Goal: Answer question/provide support: Share knowledge or assist other users

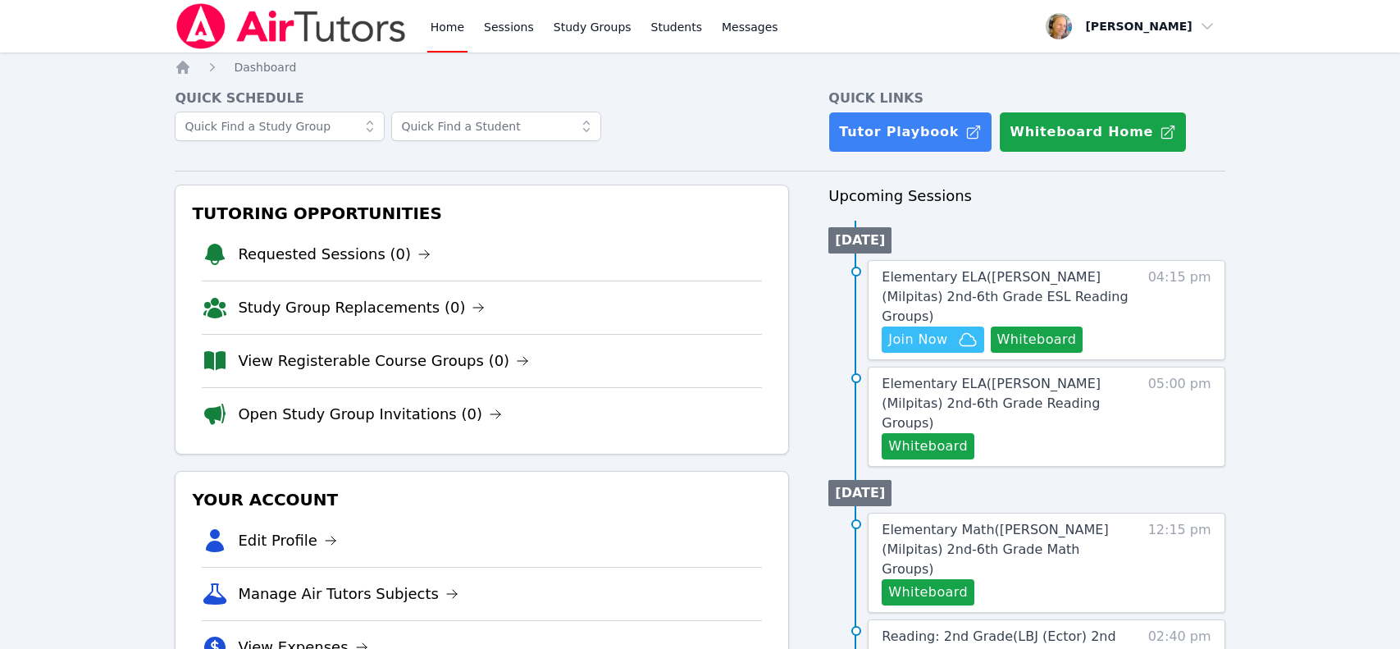
click at [1026, 283] on span "Elementary ELA ( [PERSON_NAME] (Milpitas) 2nd-6th Grade ESL Reading Groups )" at bounding box center [1005, 296] width 246 height 55
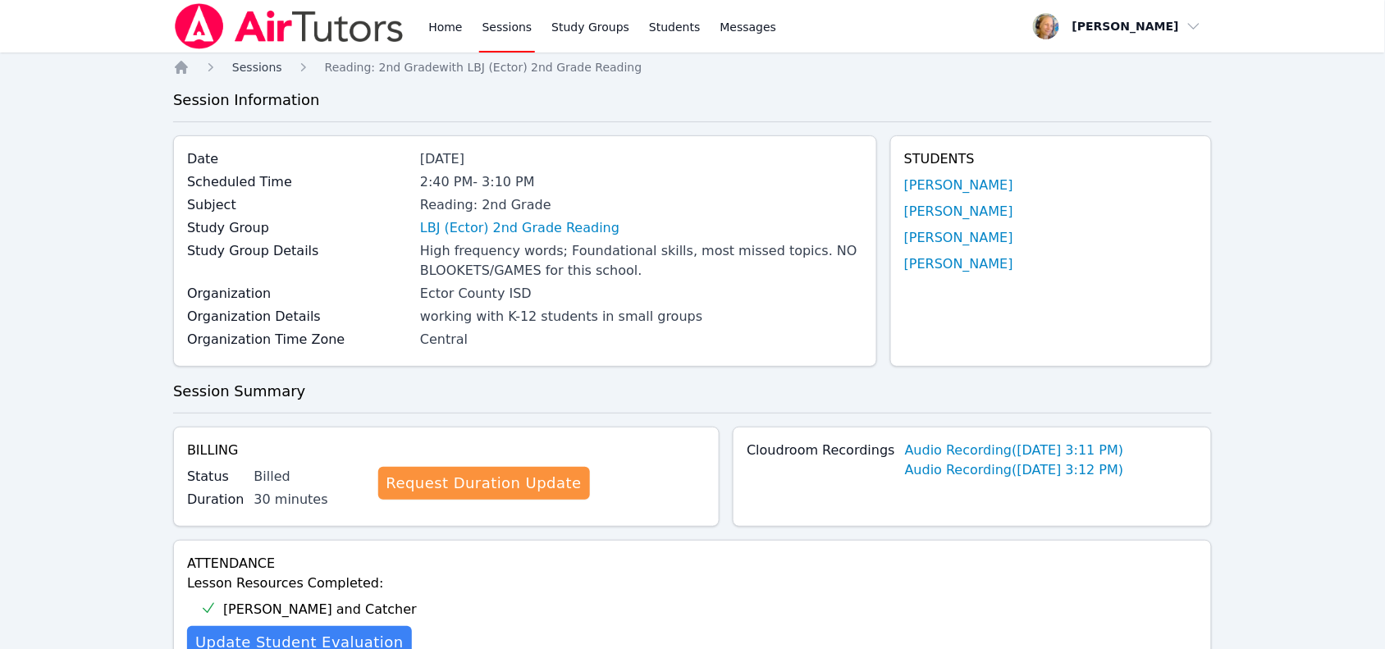
click at [260, 72] on span "Sessions" at bounding box center [257, 67] width 50 height 13
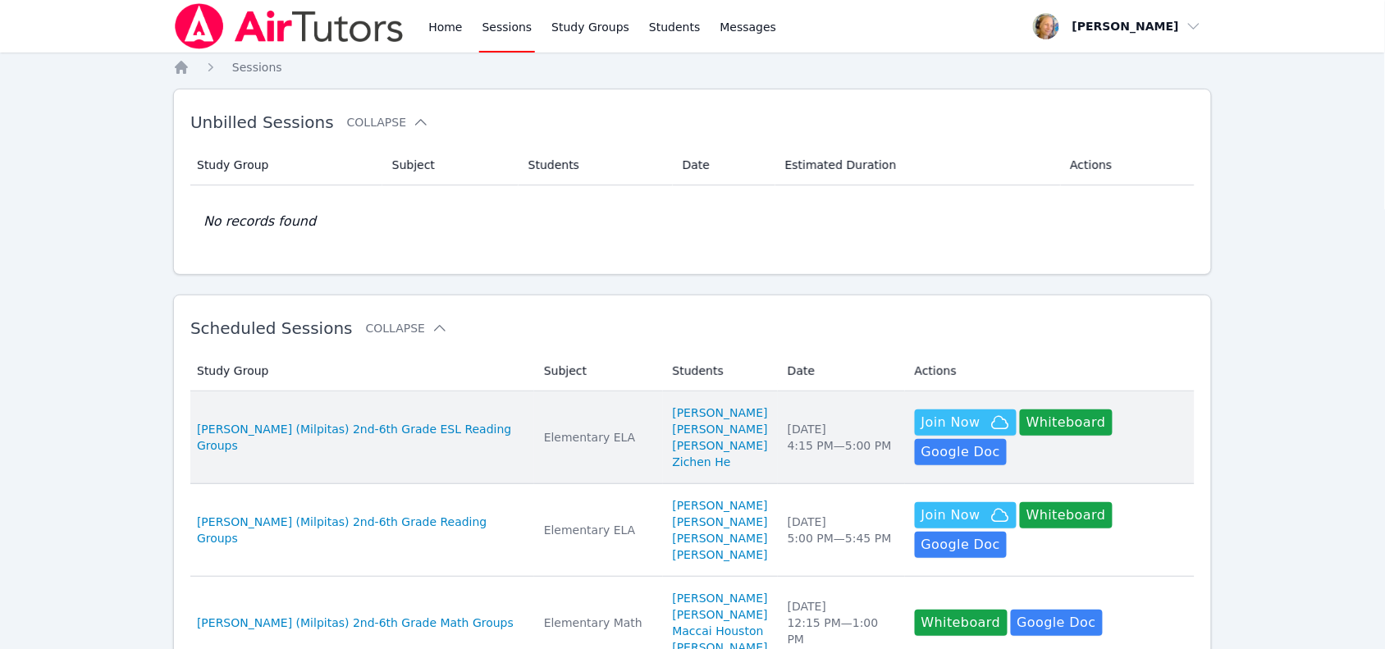
click at [735, 448] on li "Amritbir Singh" at bounding box center [720, 445] width 95 height 16
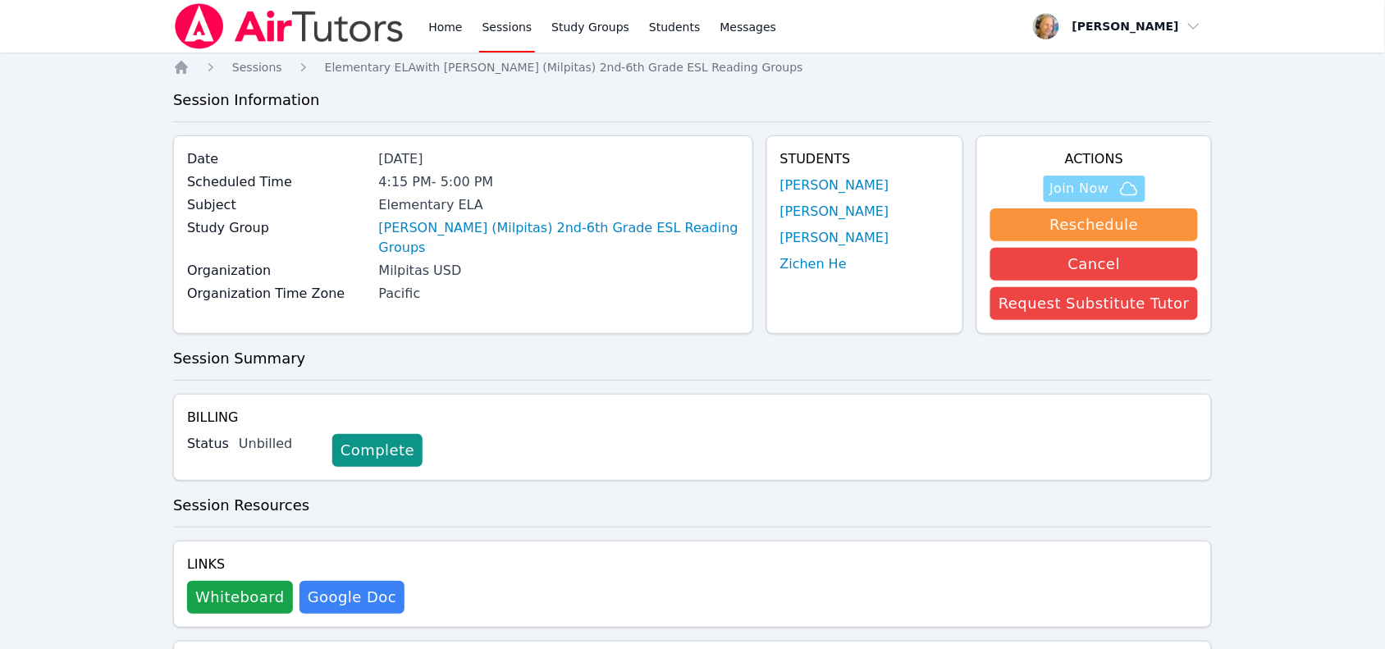
click at [1089, 194] on span "Join Now" at bounding box center [1079, 189] width 59 height 20
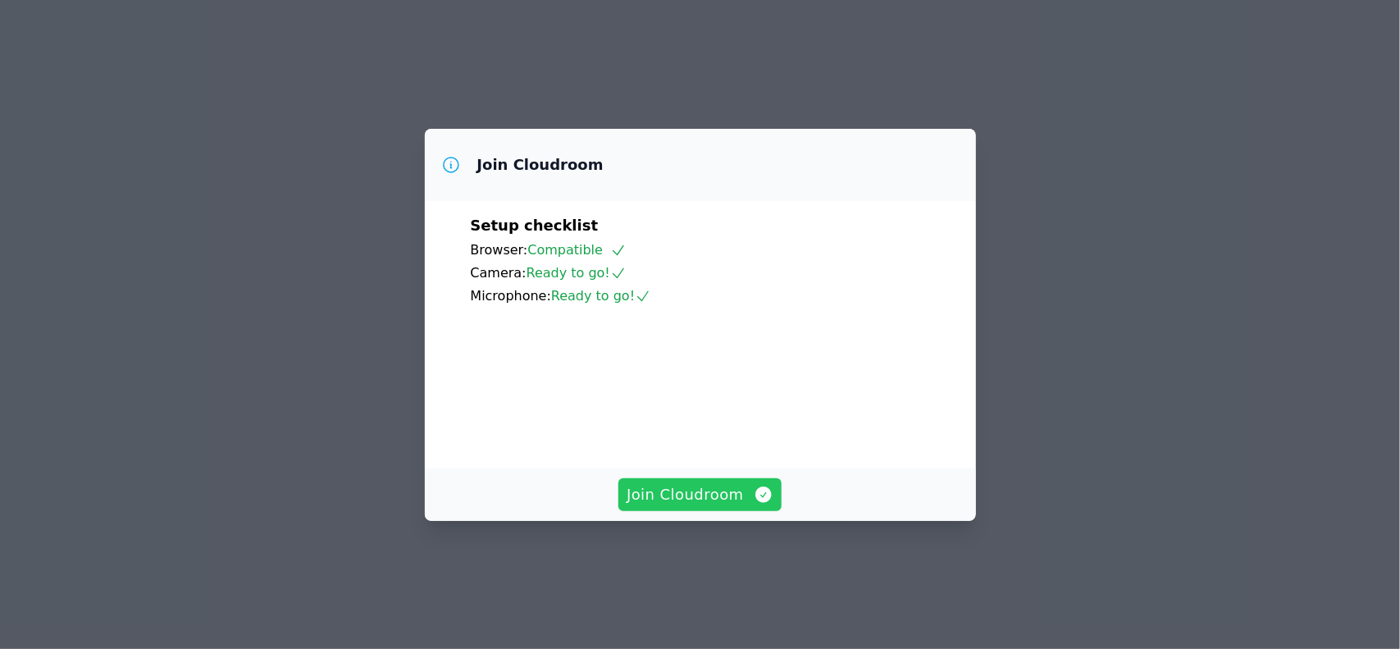
click at [686, 506] on span "Join Cloudroom" at bounding box center [700, 494] width 147 height 23
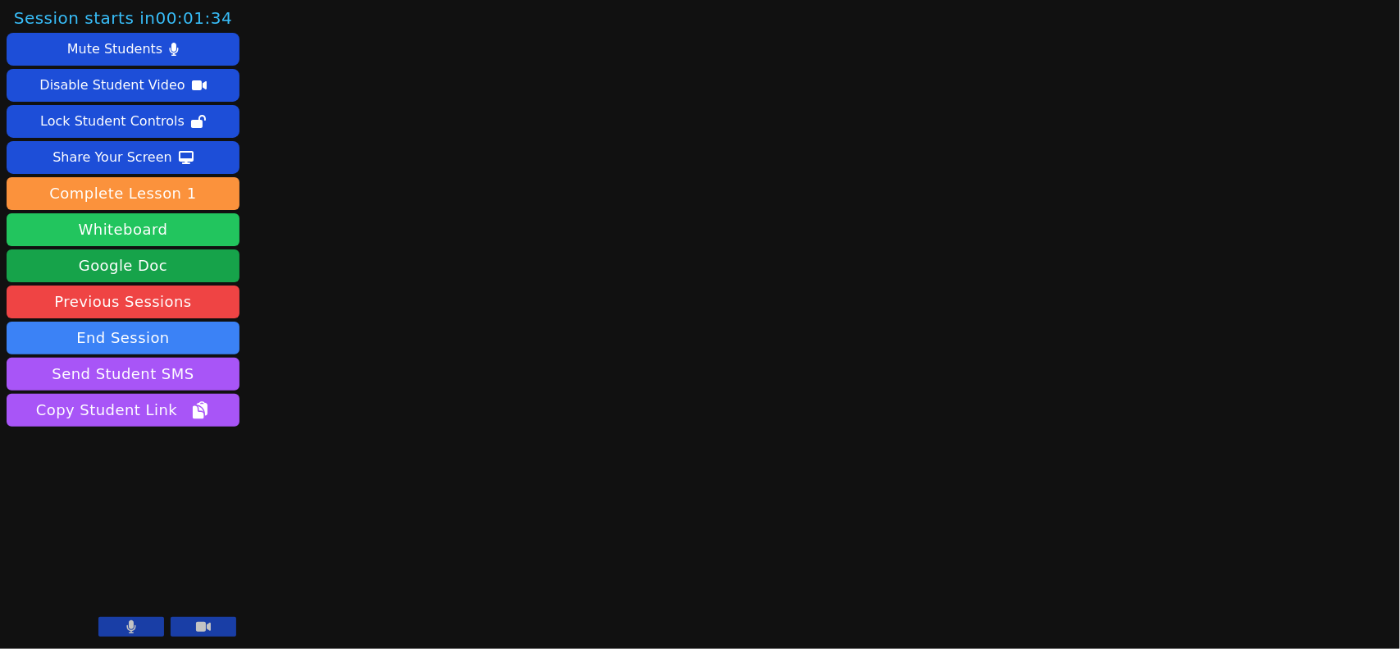
click at [164, 227] on button "Whiteboard" at bounding box center [123, 229] width 233 height 33
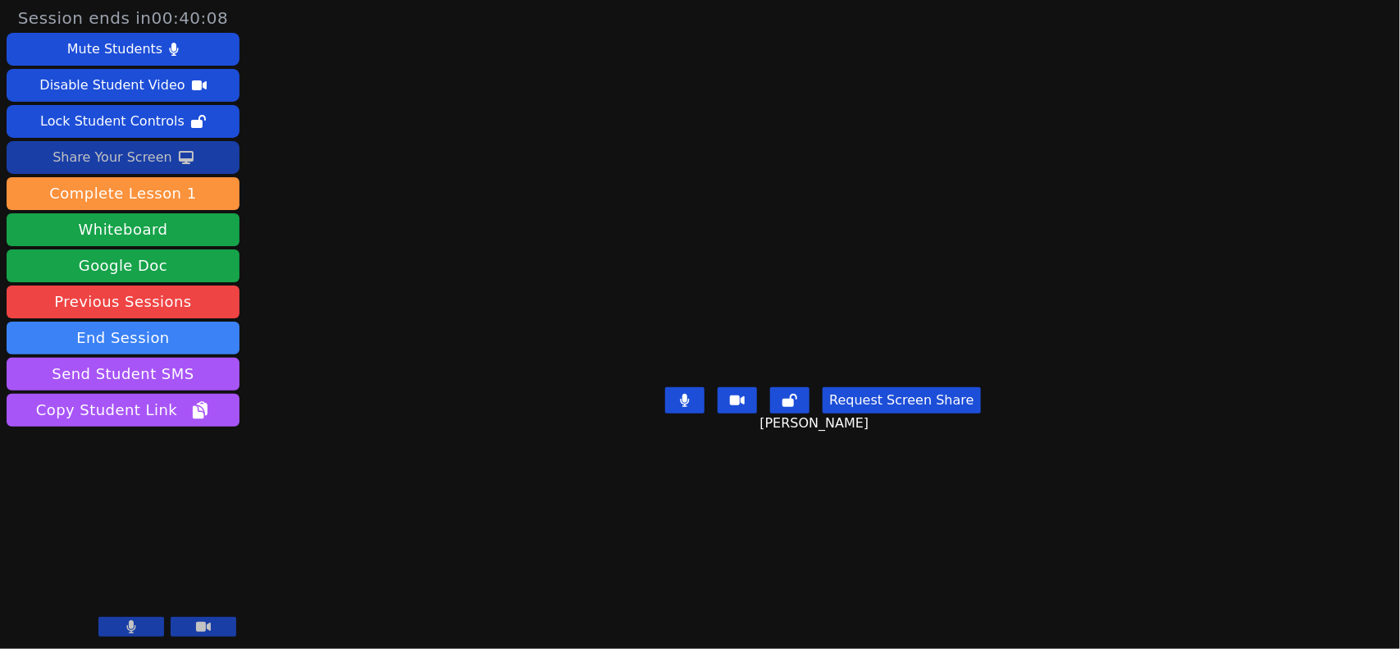
click at [137, 157] on div "Share Your Screen" at bounding box center [112, 157] width 120 height 26
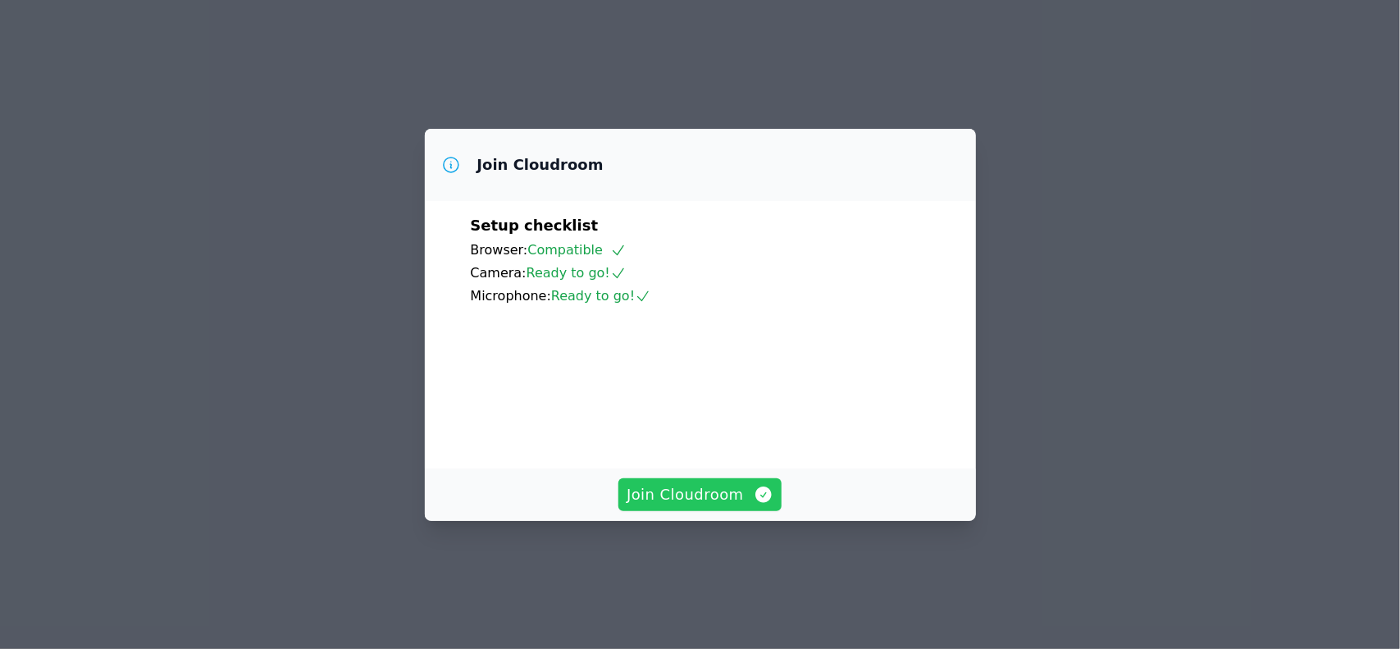
click at [705, 506] on span "Join Cloudroom" at bounding box center [700, 494] width 147 height 23
click at [701, 506] on span "Join Cloudroom" at bounding box center [700, 494] width 147 height 23
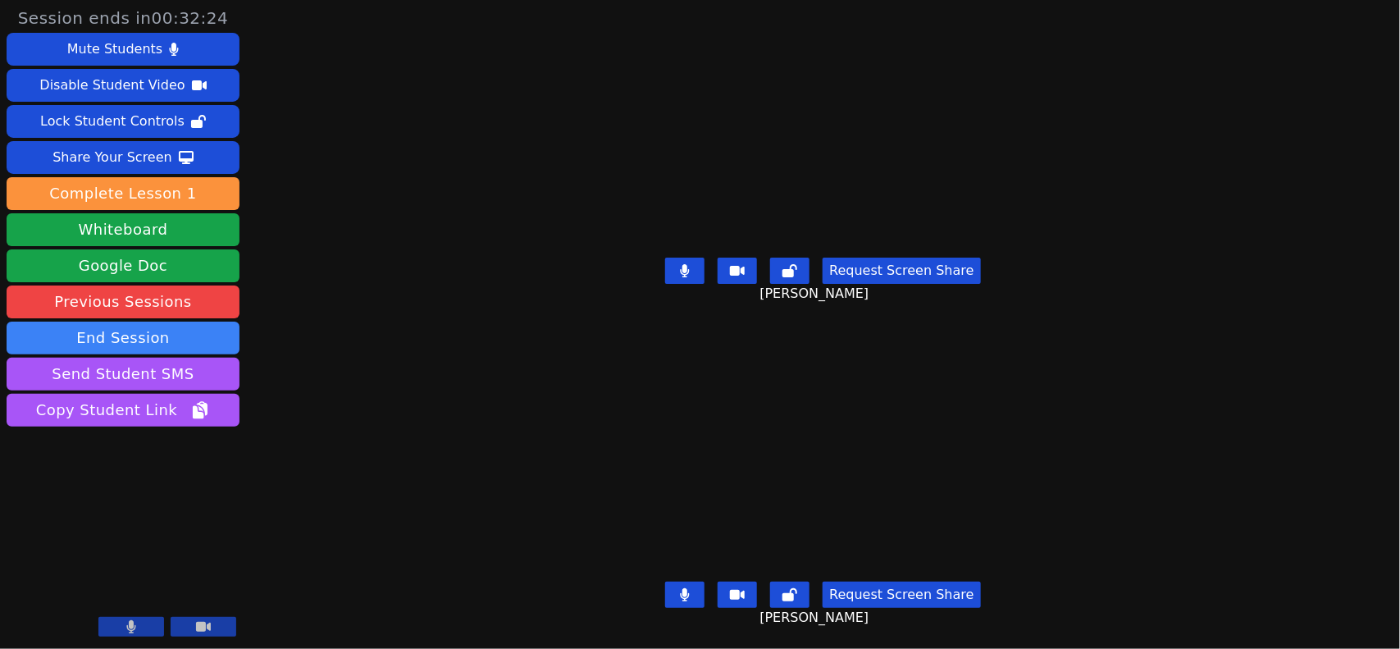
click at [682, 588] on icon at bounding box center [685, 594] width 10 height 13
click at [691, 588] on button at bounding box center [684, 595] width 39 height 26
click at [700, 271] on button at bounding box center [684, 271] width 39 height 26
click at [678, 267] on button at bounding box center [684, 271] width 39 height 26
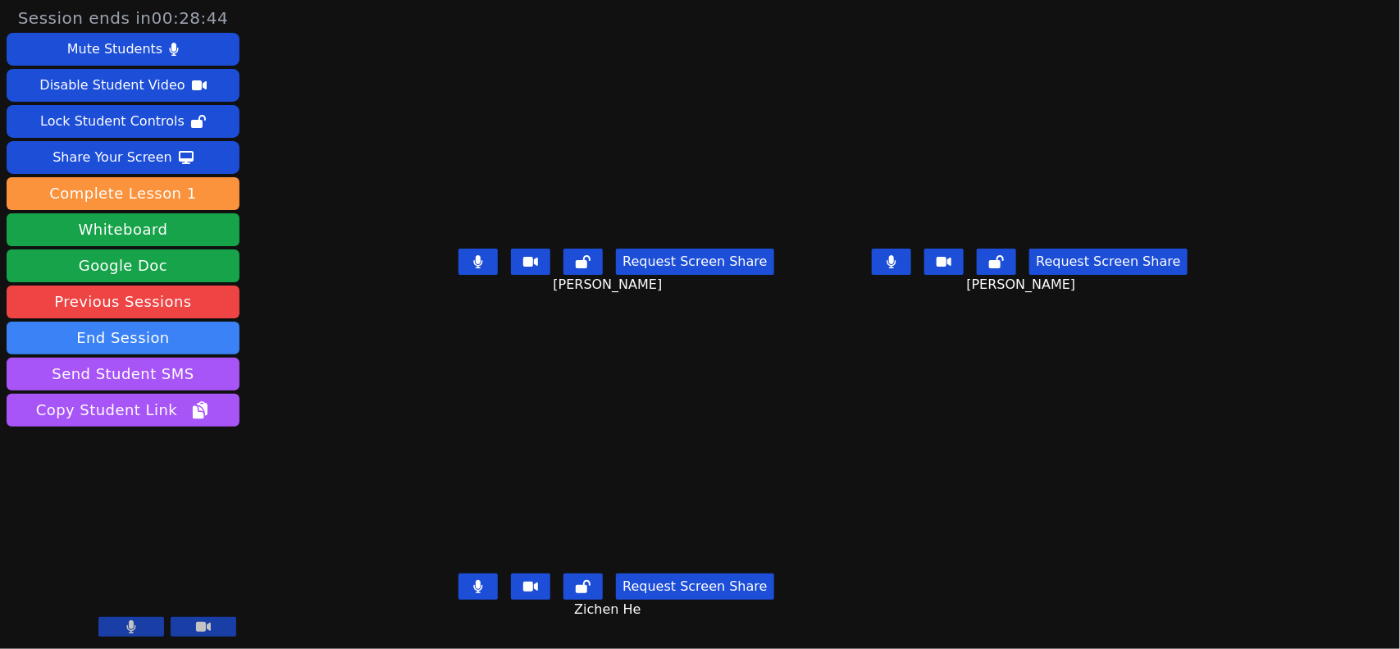
click at [459, 262] on button at bounding box center [478, 262] width 39 height 26
click at [911, 273] on button at bounding box center [891, 262] width 39 height 26
click at [911, 263] on button at bounding box center [891, 262] width 39 height 26
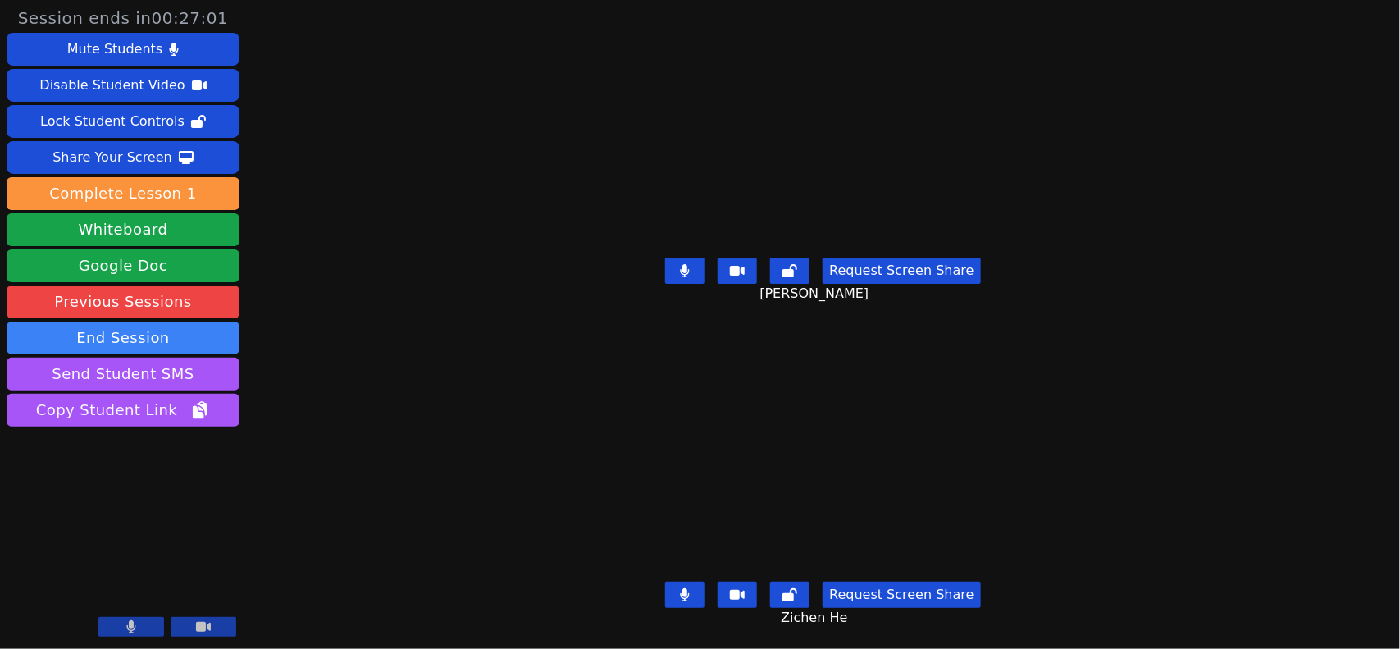
scroll to position [0, 0]
click at [144, 160] on div "Share Your Screen" at bounding box center [112, 157] width 120 height 26
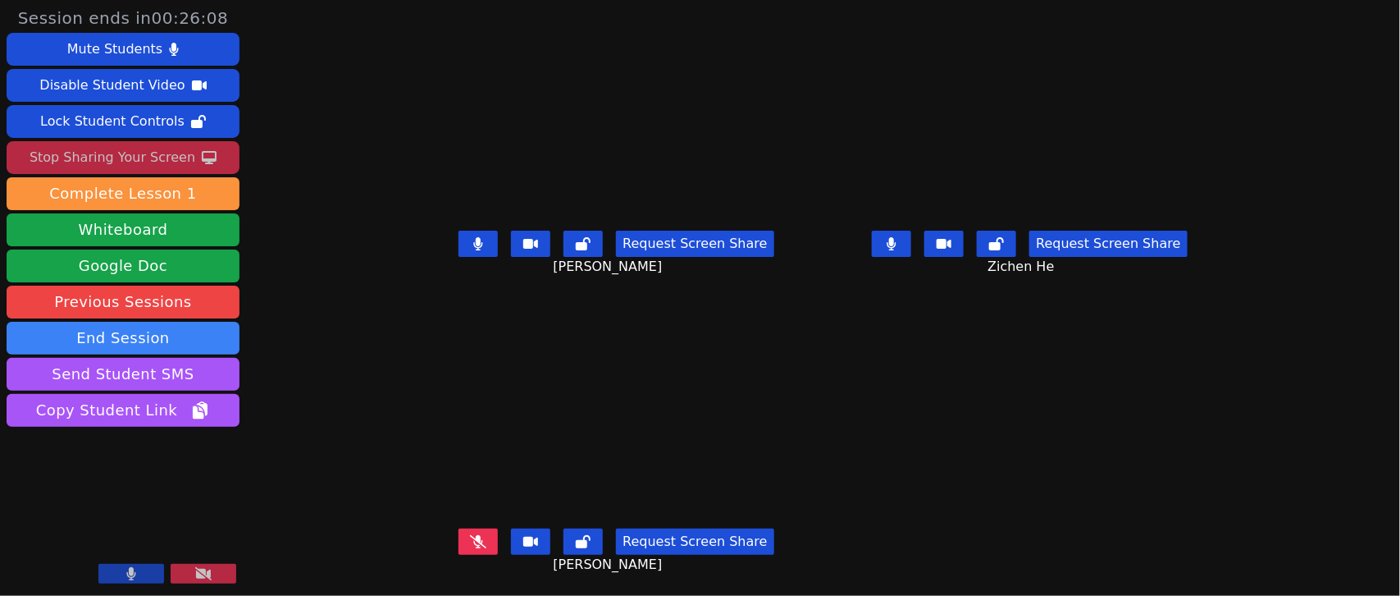
click at [470, 547] on icon at bounding box center [478, 541] width 16 height 13
click at [465, 246] on button at bounding box center [478, 243] width 39 height 26
click at [464, 539] on button at bounding box center [478, 541] width 39 height 26
click at [897, 244] on icon at bounding box center [892, 243] width 9 height 13
click at [470, 244] on button at bounding box center [478, 243] width 39 height 26
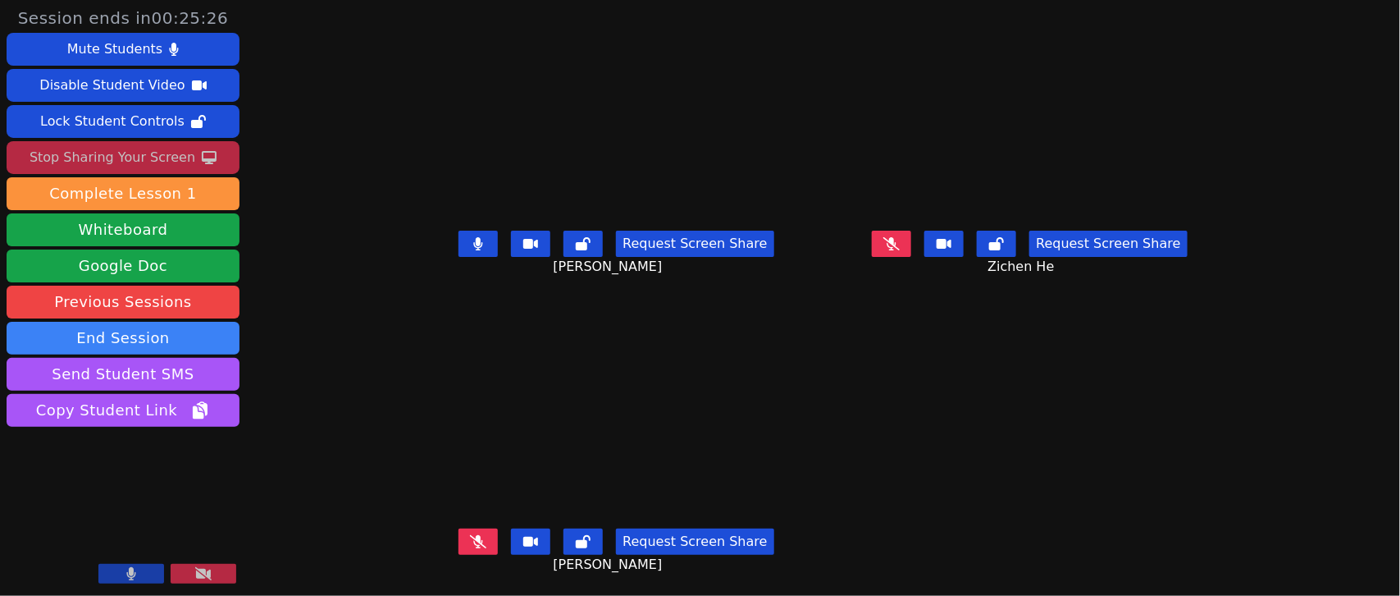
click at [470, 535] on icon at bounding box center [478, 541] width 16 height 13
click at [906, 239] on button at bounding box center [891, 243] width 39 height 26
click at [459, 244] on button at bounding box center [478, 243] width 39 height 26
click at [469, 539] on button at bounding box center [478, 541] width 39 height 26
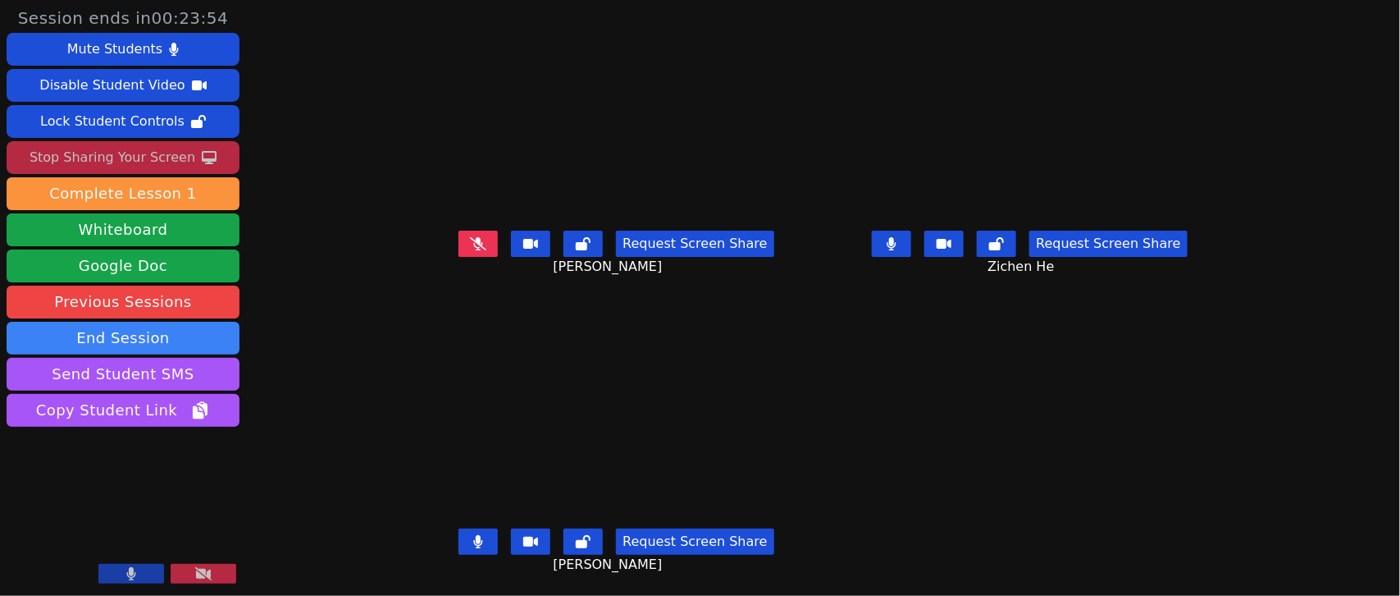
click at [459, 251] on button at bounding box center [478, 243] width 39 height 26
click at [459, 231] on button at bounding box center [478, 243] width 39 height 26
click at [459, 543] on button at bounding box center [478, 541] width 39 height 26
click at [459, 244] on button at bounding box center [478, 243] width 39 height 26
click at [459, 247] on button at bounding box center [478, 243] width 39 height 26
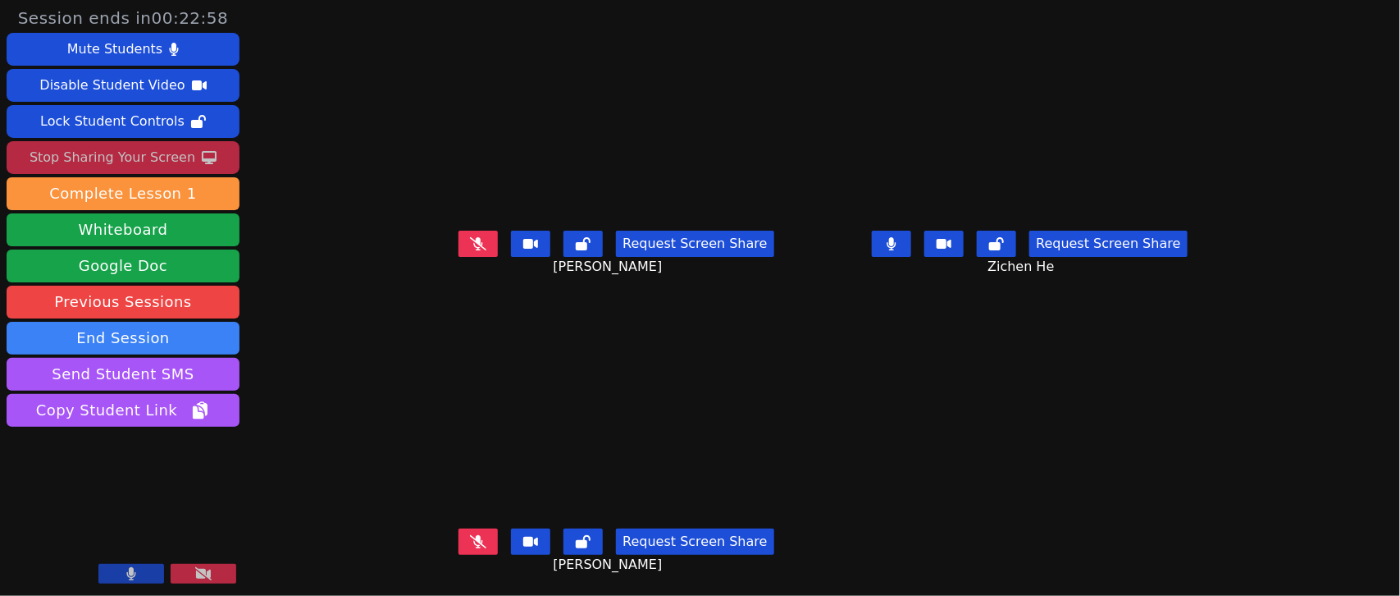
click at [911, 235] on button at bounding box center [891, 243] width 39 height 26
click at [897, 238] on icon at bounding box center [892, 243] width 9 height 13
click at [470, 544] on icon at bounding box center [478, 541] width 16 height 13
click at [465, 533] on button at bounding box center [478, 541] width 39 height 26
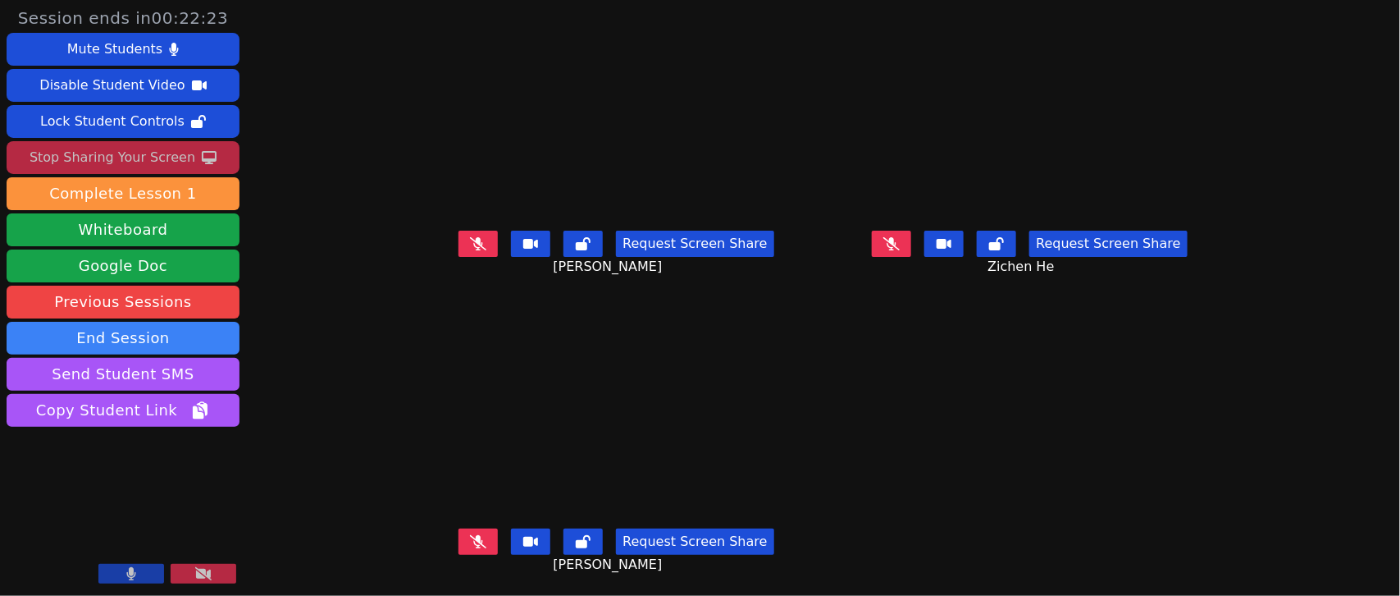
click at [470, 240] on icon at bounding box center [478, 243] width 16 height 13
click at [474, 240] on icon at bounding box center [478, 243] width 9 height 13
click at [470, 546] on icon at bounding box center [478, 541] width 16 height 13
click at [473, 547] on icon at bounding box center [478, 541] width 10 height 13
click at [900, 238] on icon at bounding box center [891, 243] width 16 height 13
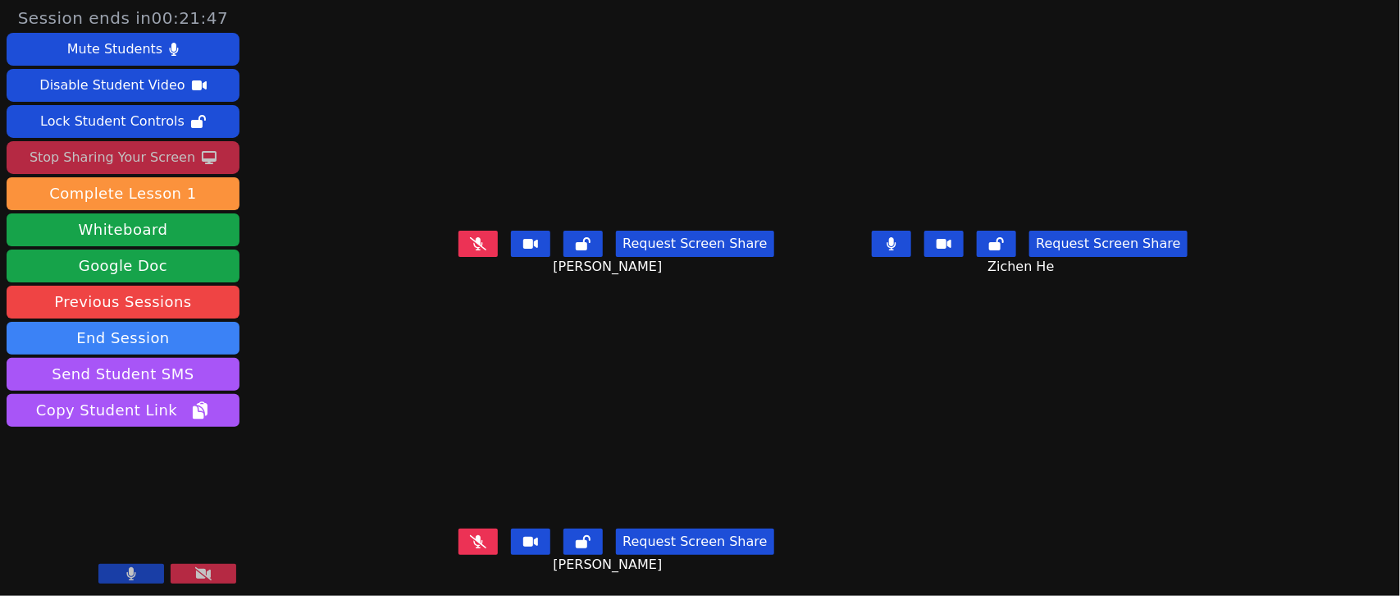
click at [897, 246] on icon at bounding box center [892, 243] width 9 height 13
click at [459, 251] on button at bounding box center [478, 243] width 39 height 26
click at [473, 240] on icon at bounding box center [478, 243] width 10 height 13
click at [470, 240] on icon at bounding box center [478, 243] width 16 height 13
click at [474, 240] on icon at bounding box center [478, 243] width 9 height 13
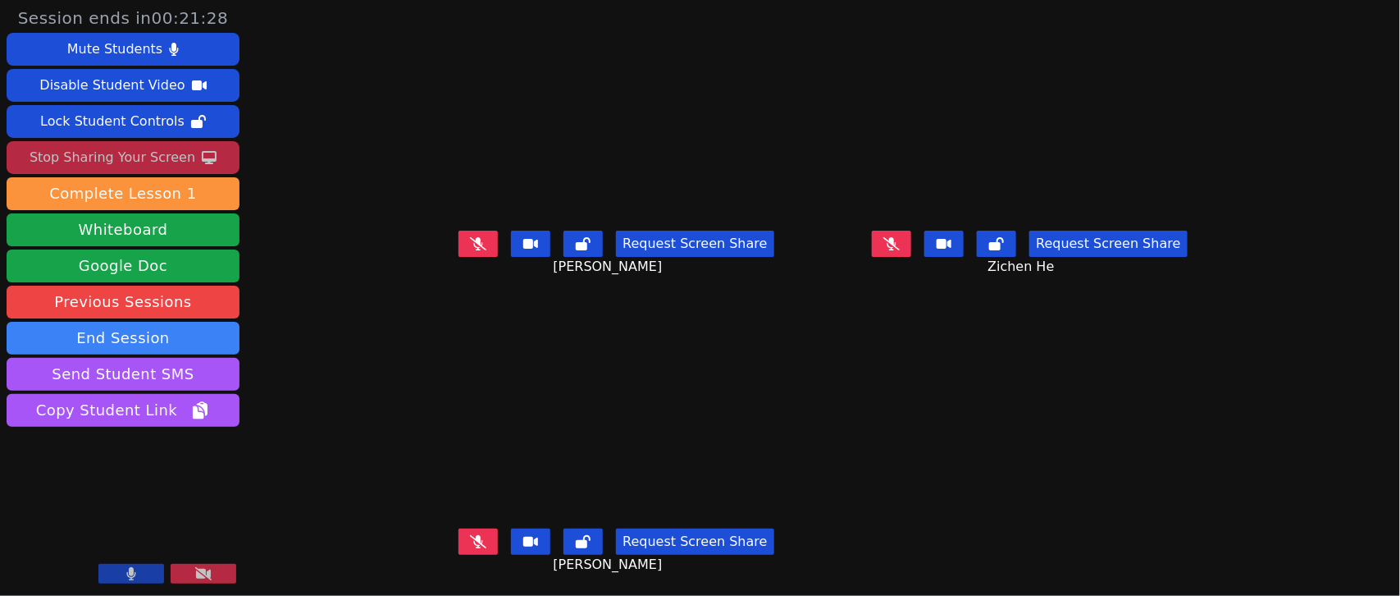
click at [157, 162] on div "Stop Sharing Your Screen" at bounding box center [113, 157] width 166 height 26
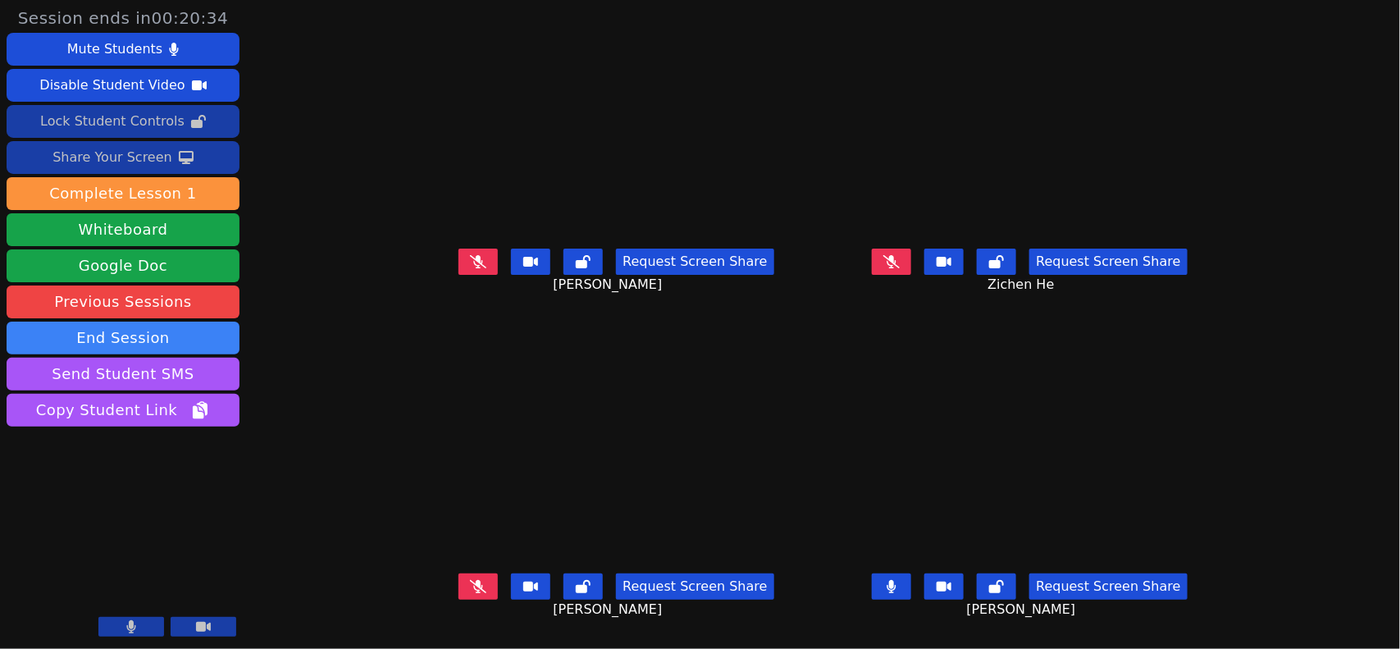
click at [58, 121] on div "Lock Student Controls" at bounding box center [112, 121] width 144 height 26
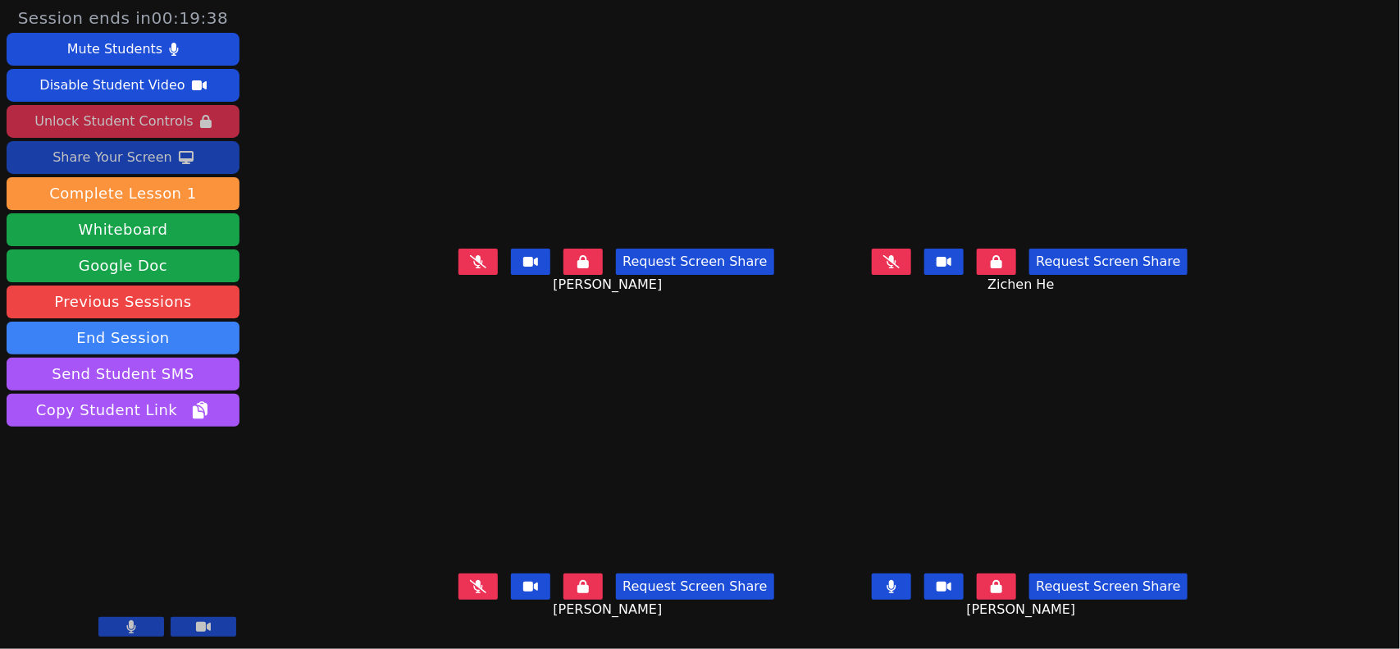
click at [144, 154] on div "Share Your Screen" at bounding box center [112, 157] width 120 height 26
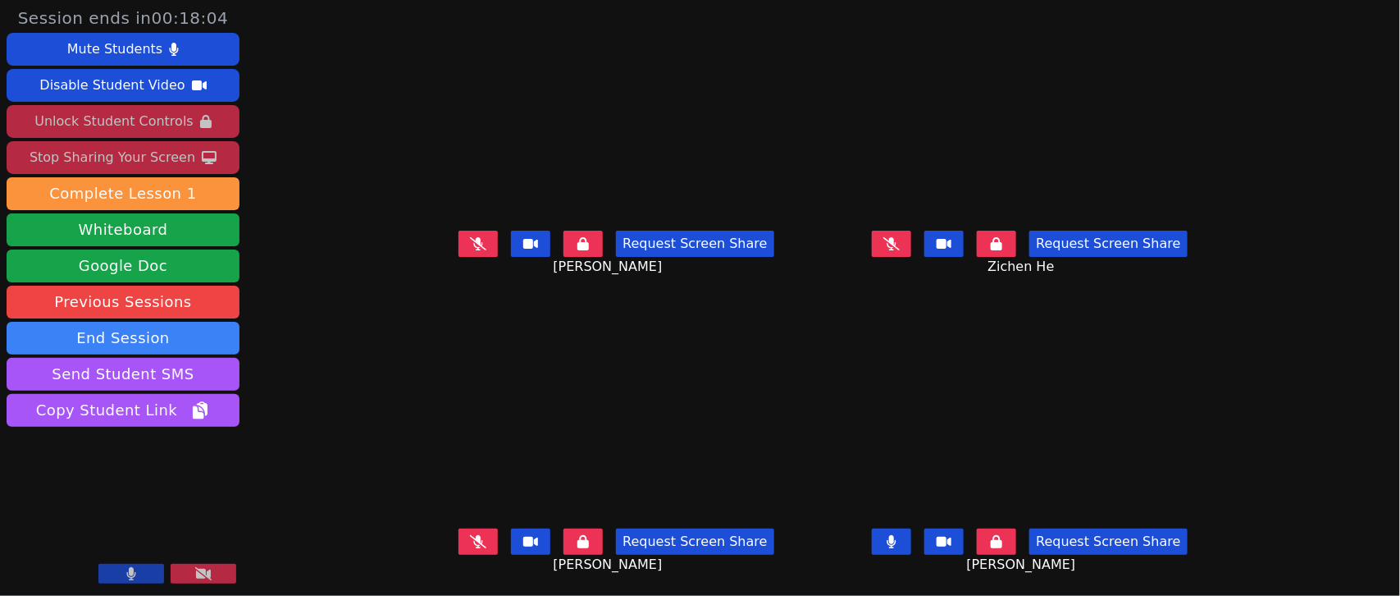
click at [901, 249] on button at bounding box center [891, 243] width 39 height 26
click at [897, 547] on icon at bounding box center [892, 541] width 10 height 13
click at [908, 253] on button at bounding box center [891, 243] width 39 height 26
click at [459, 548] on button at bounding box center [478, 541] width 39 height 26
click at [473, 541] on icon at bounding box center [478, 541] width 10 height 13
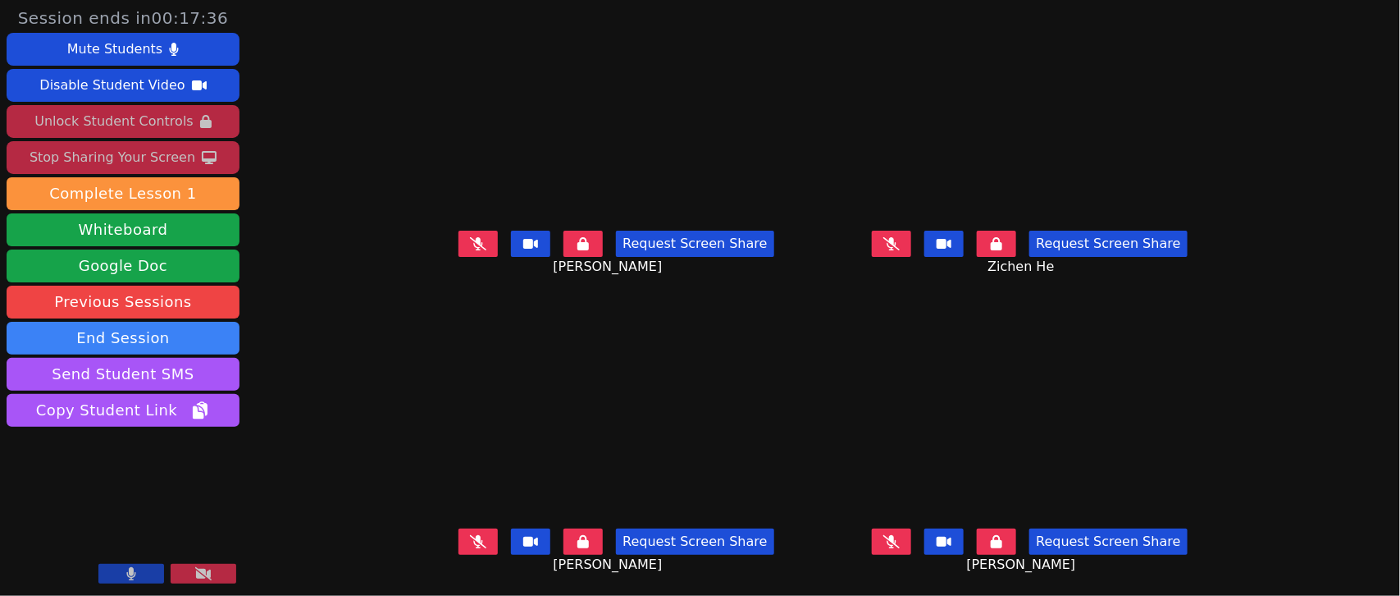
click at [459, 253] on button at bounding box center [478, 243] width 39 height 26
click at [459, 250] on button at bounding box center [478, 243] width 39 height 26
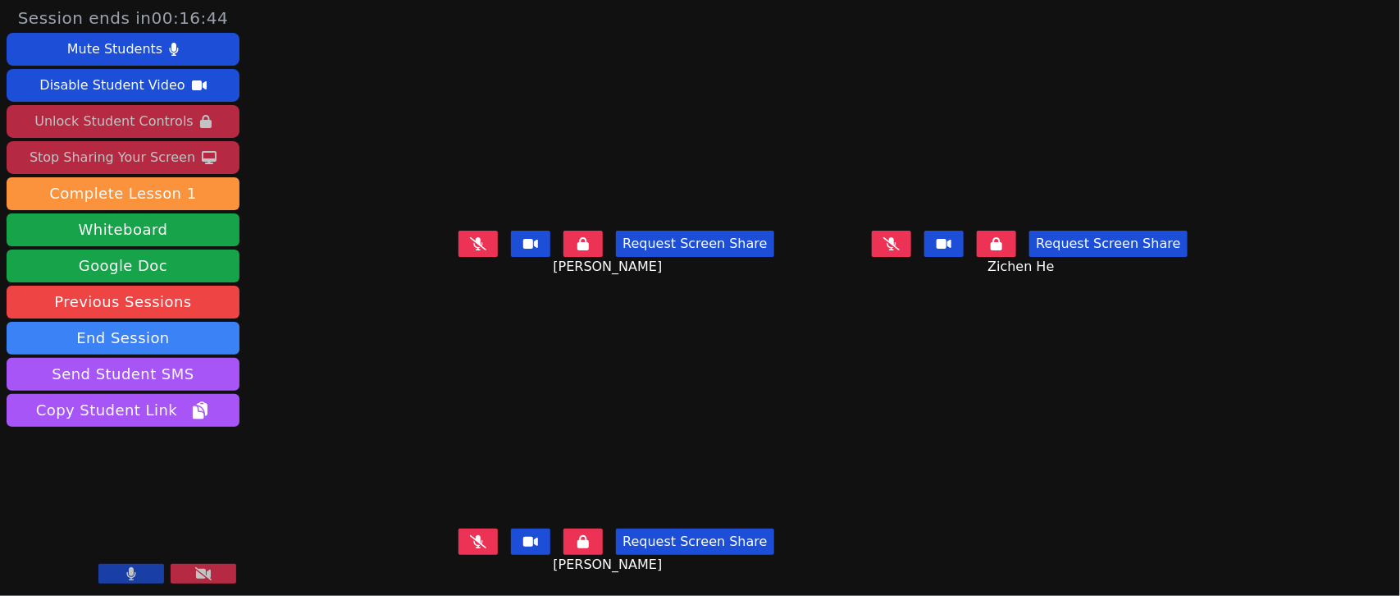
click at [468, 244] on button at bounding box center [478, 243] width 39 height 26
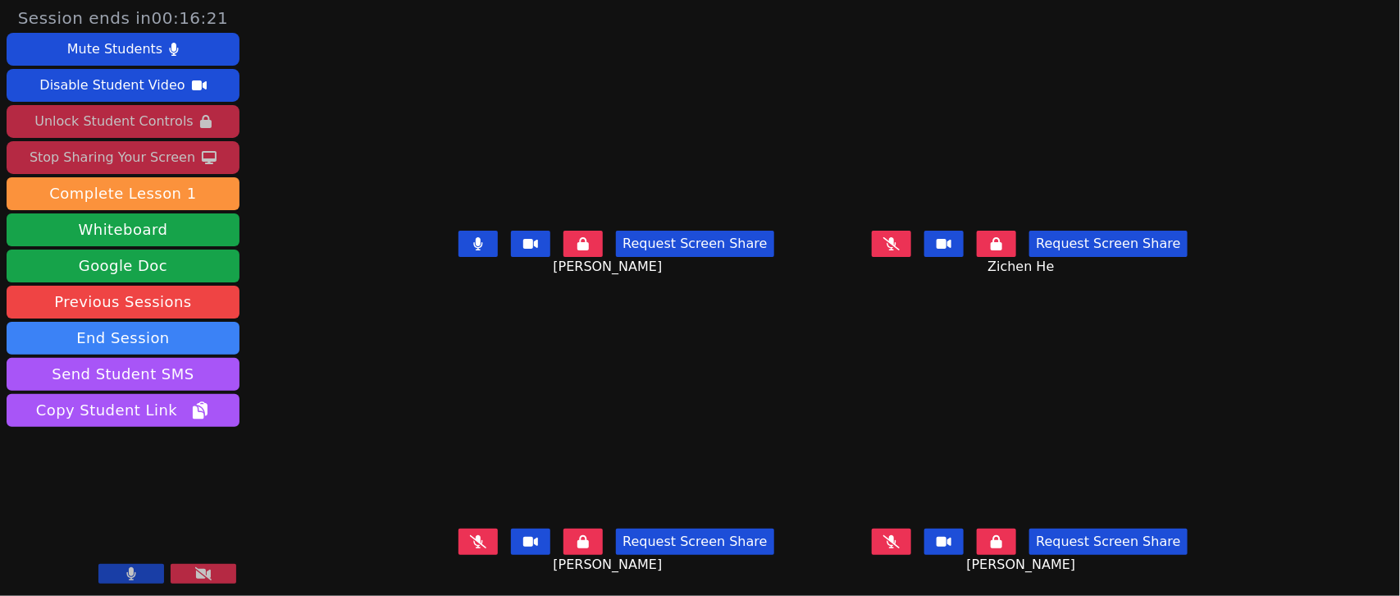
click at [476, 244] on button at bounding box center [478, 243] width 39 height 26
click at [462, 529] on button at bounding box center [478, 541] width 39 height 26
click at [473, 543] on icon at bounding box center [478, 541] width 10 height 13
click at [900, 244] on button at bounding box center [891, 243] width 39 height 26
click at [905, 243] on button at bounding box center [891, 243] width 39 height 26
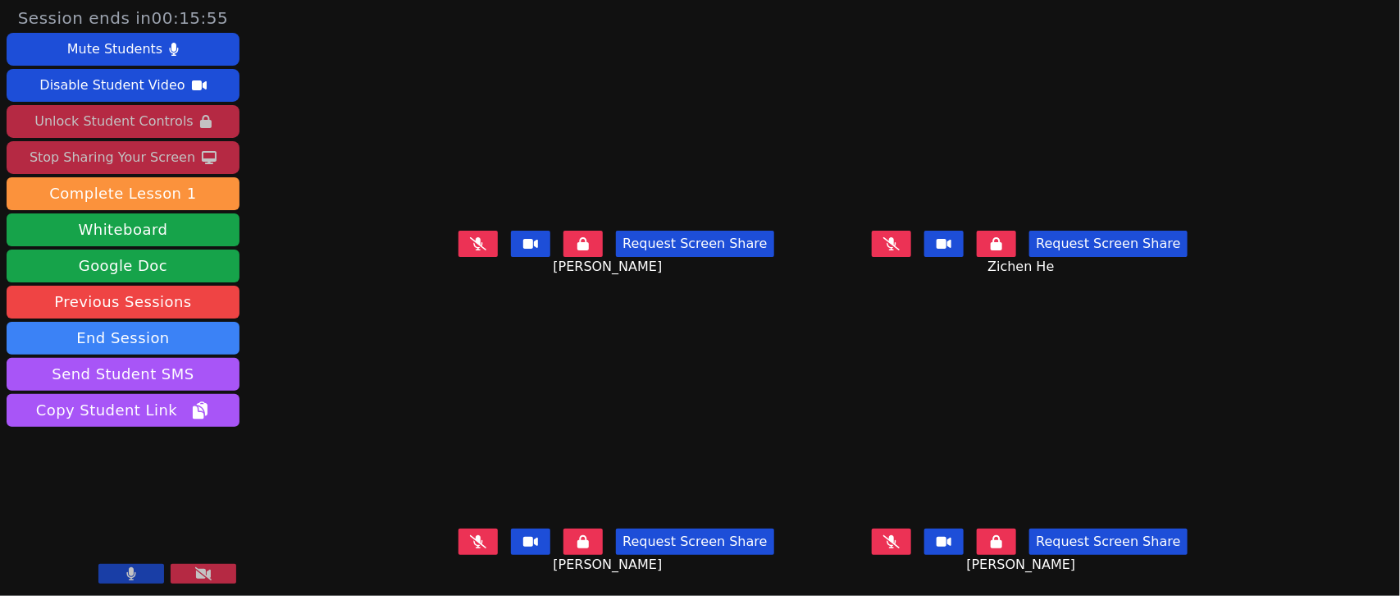
click at [896, 541] on button at bounding box center [891, 541] width 39 height 26
click at [905, 544] on button at bounding box center [891, 541] width 39 height 26
click at [459, 550] on button at bounding box center [478, 541] width 39 height 26
click at [435, 239] on div "Request Screen Share [PERSON_NAME]" at bounding box center [616, 257] width 400 height 66
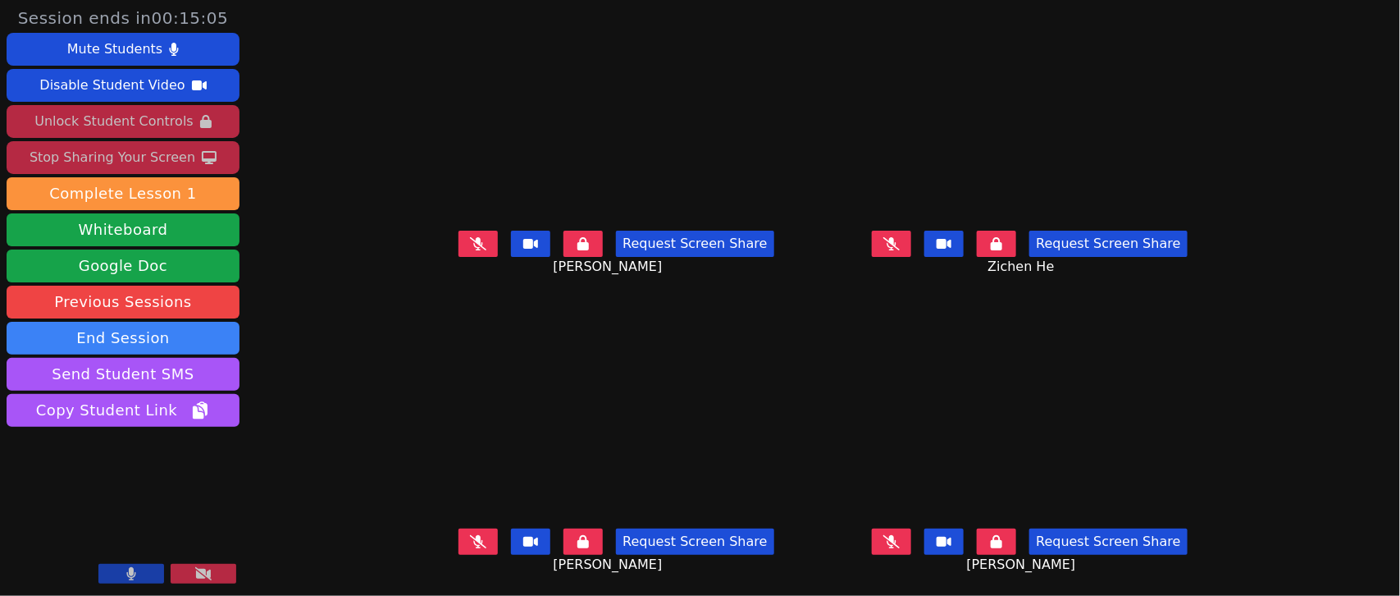
click at [470, 250] on icon at bounding box center [478, 243] width 16 height 13
click at [473, 237] on icon at bounding box center [478, 243] width 10 height 13
click at [900, 243] on icon at bounding box center [891, 243] width 16 height 13
click at [908, 248] on button at bounding box center [891, 243] width 39 height 26
click at [900, 542] on icon at bounding box center [891, 541] width 16 height 13
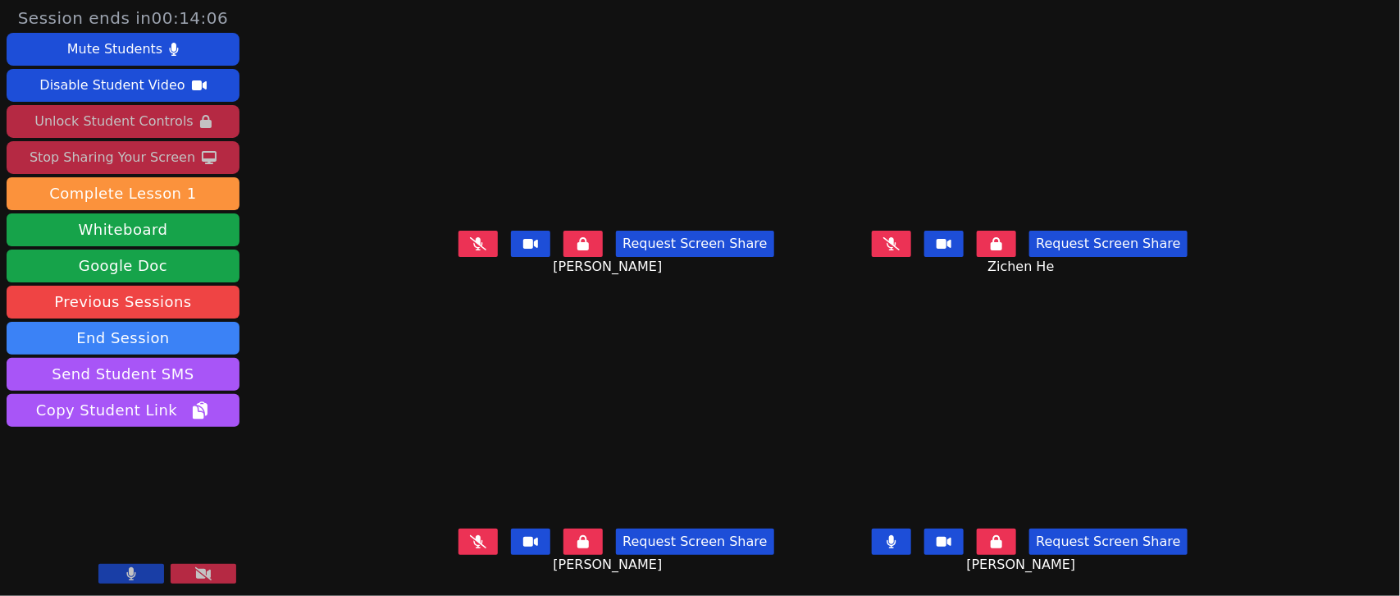
click at [906, 538] on button at bounding box center [891, 541] width 39 height 26
click at [470, 536] on icon at bounding box center [478, 541] width 16 height 13
click at [472, 543] on button at bounding box center [478, 541] width 39 height 26
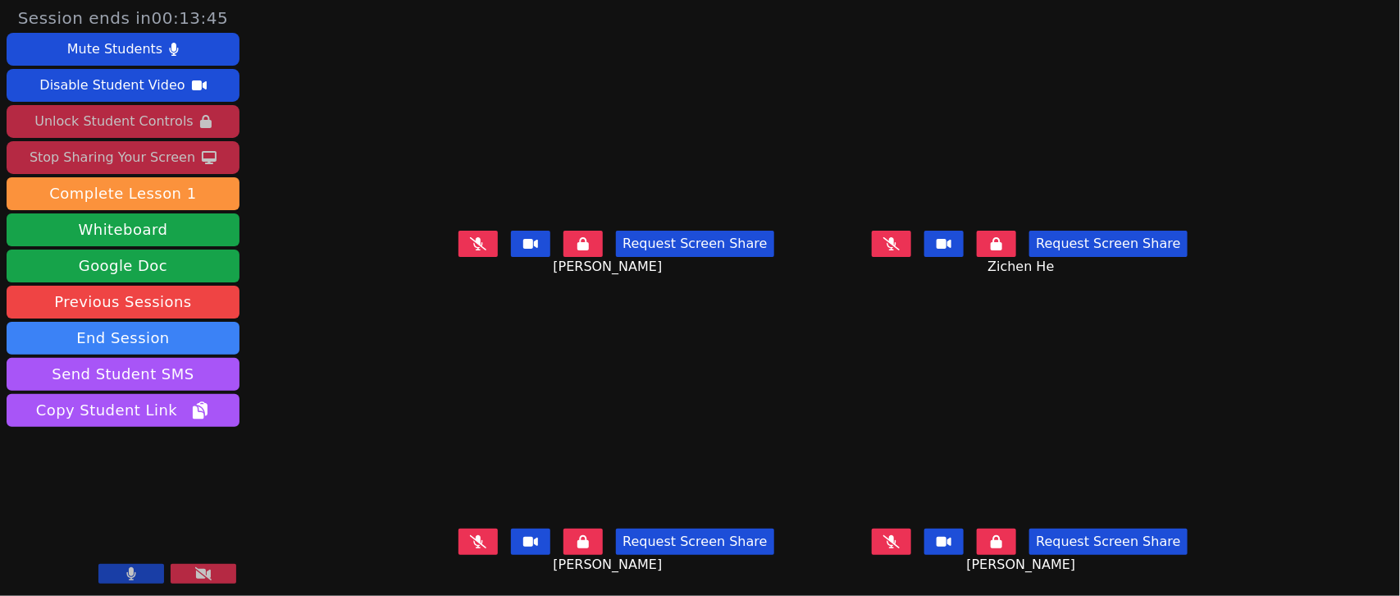
click at [900, 539] on icon at bounding box center [891, 541] width 16 height 13
click at [897, 537] on icon at bounding box center [892, 541] width 10 height 13
click at [470, 239] on icon at bounding box center [478, 243] width 16 height 13
click at [468, 236] on button at bounding box center [478, 243] width 39 height 26
click at [459, 244] on button at bounding box center [478, 243] width 39 height 26
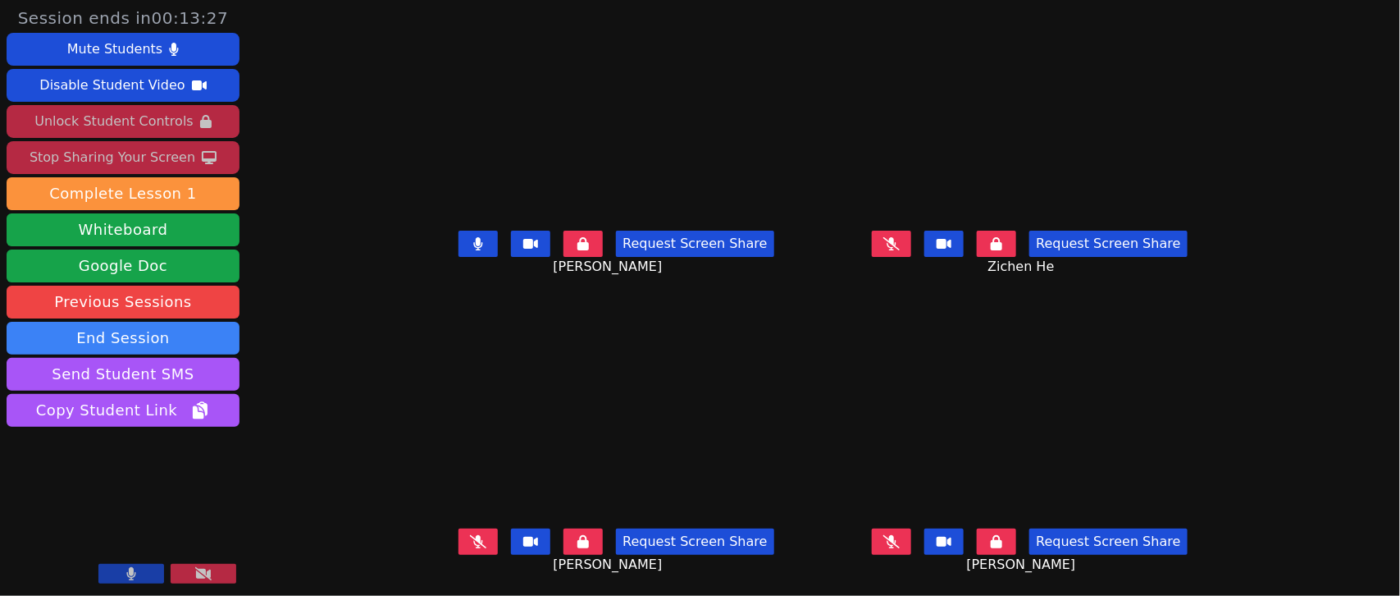
click at [459, 246] on button at bounding box center [478, 243] width 39 height 26
click at [900, 244] on icon at bounding box center [891, 243] width 16 height 13
click at [907, 244] on button at bounding box center [891, 243] width 39 height 26
click at [470, 249] on icon at bounding box center [478, 243] width 16 height 13
click at [474, 249] on icon at bounding box center [478, 243] width 9 height 13
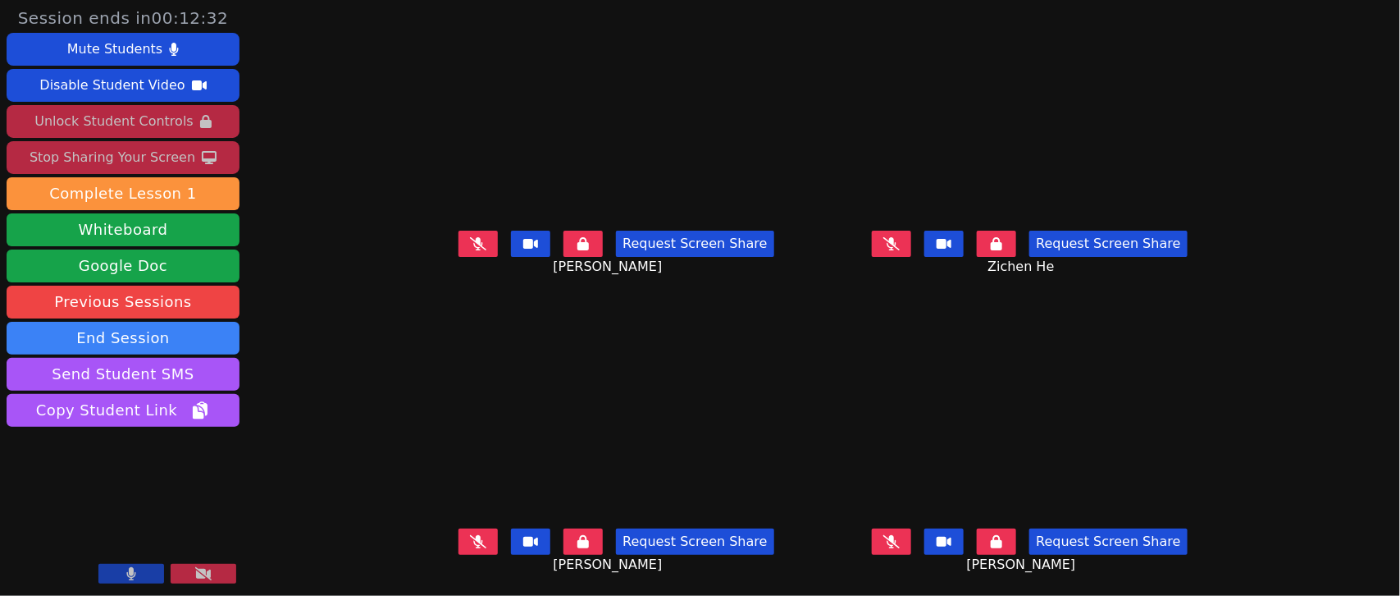
click at [911, 253] on button at bounding box center [891, 243] width 39 height 26
click at [897, 248] on icon at bounding box center [892, 243] width 10 height 13
click at [901, 552] on button at bounding box center [891, 541] width 39 height 26
click at [906, 536] on button at bounding box center [891, 541] width 39 height 26
click at [459, 551] on button at bounding box center [478, 541] width 39 height 26
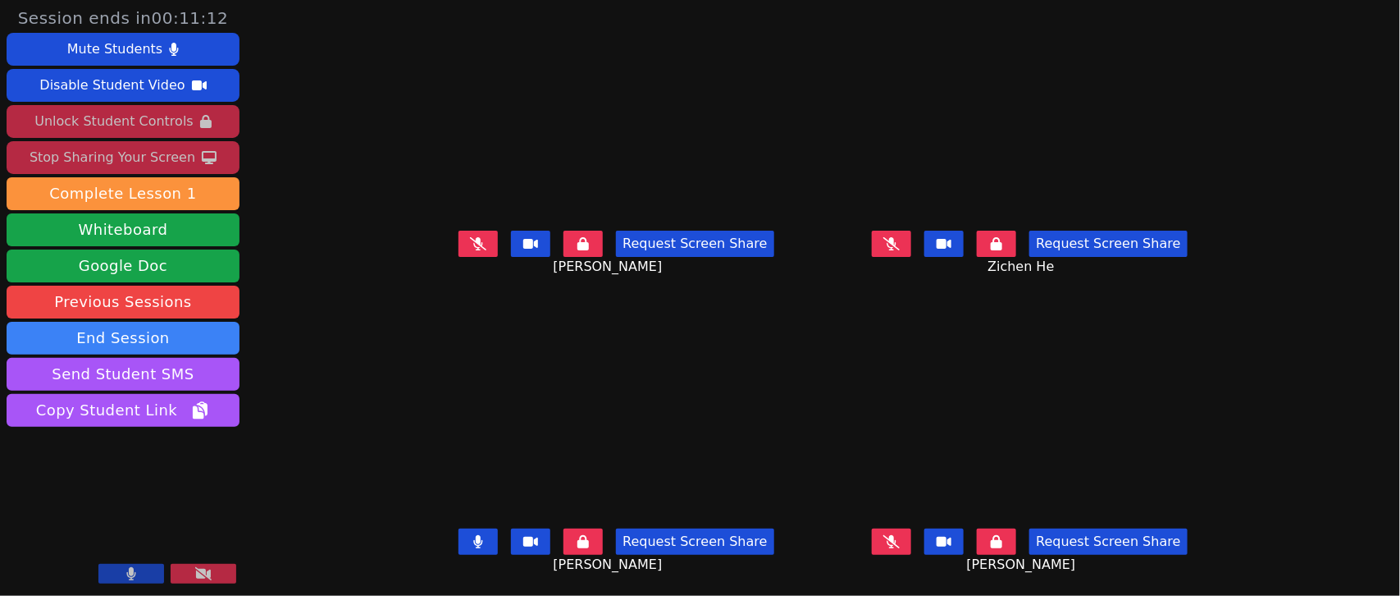
click at [459, 548] on button at bounding box center [478, 541] width 39 height 26
click at [141, 153] on div "Stop Sharing Your Screen" at bounding box center [113, 157] width 166 height 26
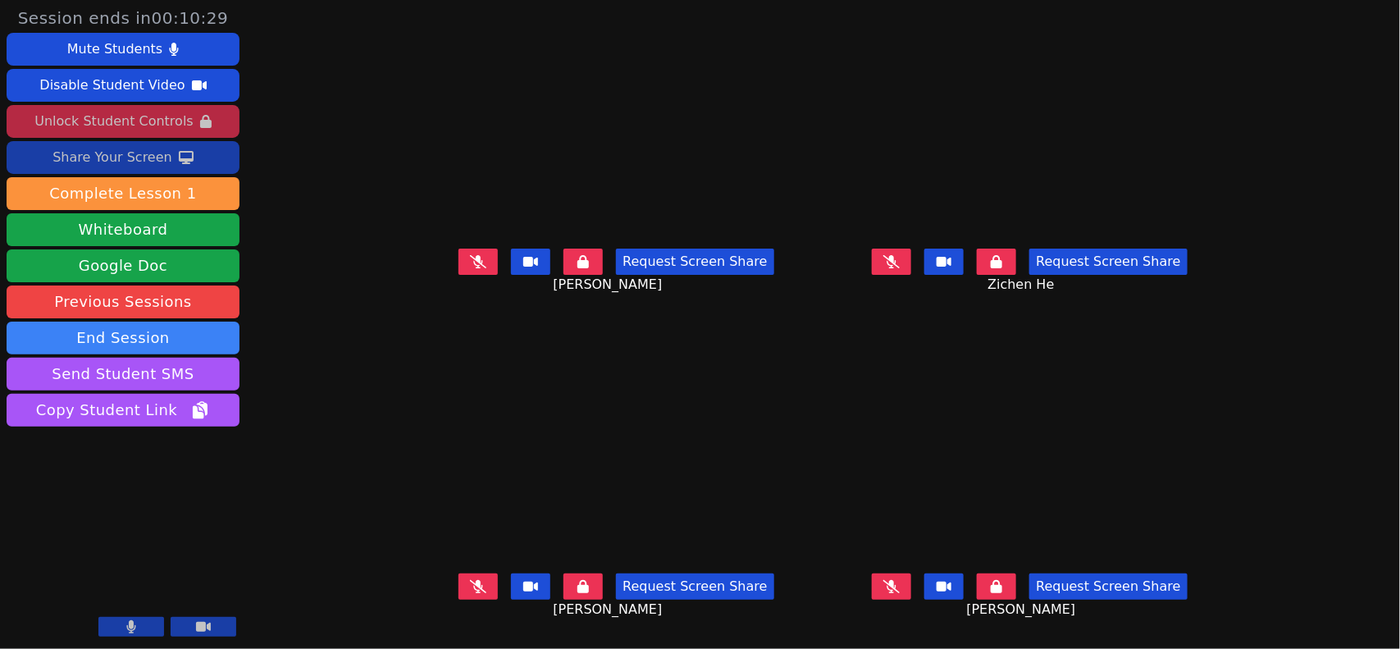
click at [142, 153] on div "Share Your Screen" at bounding box center [112, 157] width 120 height 26
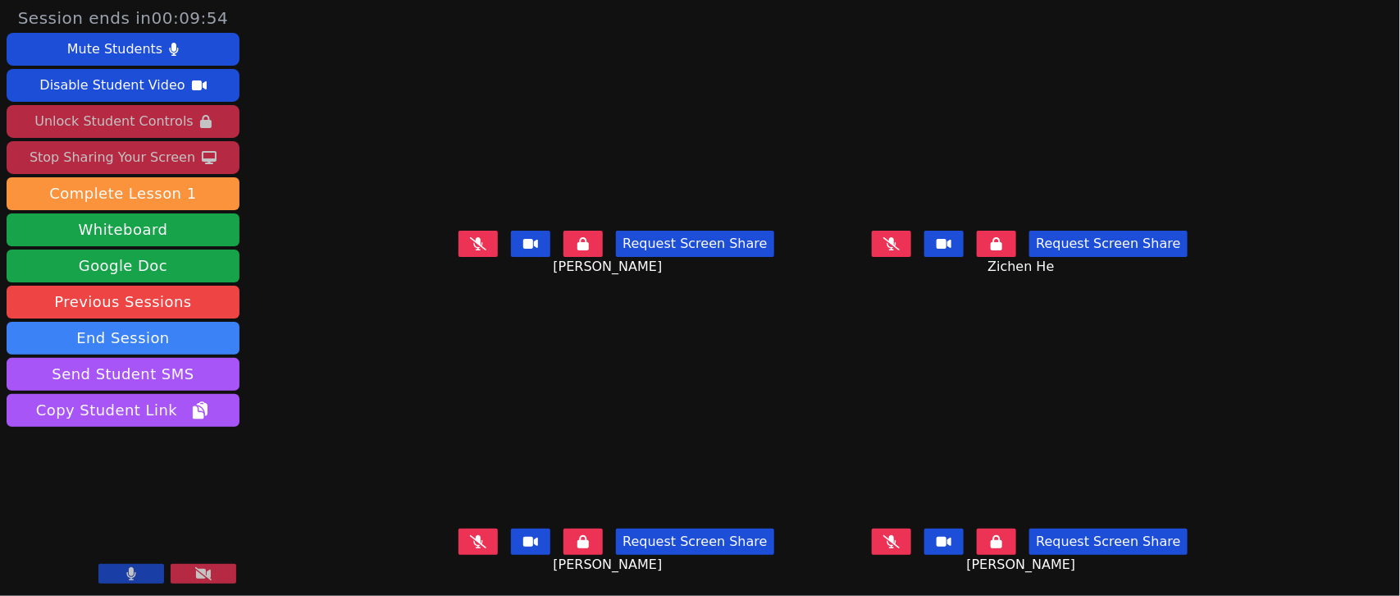
click at [470, 249] on icon at bounding box center [478, 243] width 16 height 13
click at [900, 240] on icon at bounding box center [891, 243] width 16 height 13
click at [900, 547] on icon at bounding box center [891, 541] width 16 height 13
click at [470, 535] on icon at bounding box center [478, 541] width 16 height 13
click at [132, 166] on div "Stop Sharing Your Screen" at bounding box center [113, 157] width 166 height 26
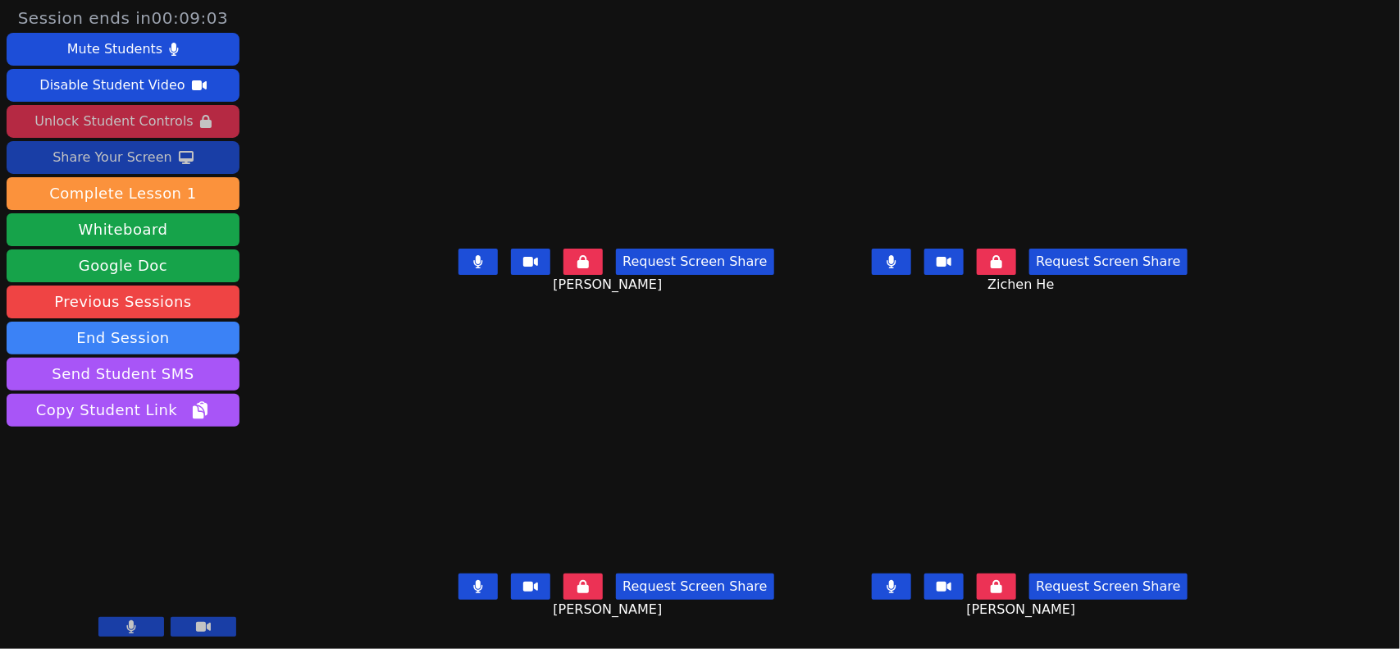
click at [150, 162] on div "Share Your Screen" at bounding box center [112, 157] width 120 height 26
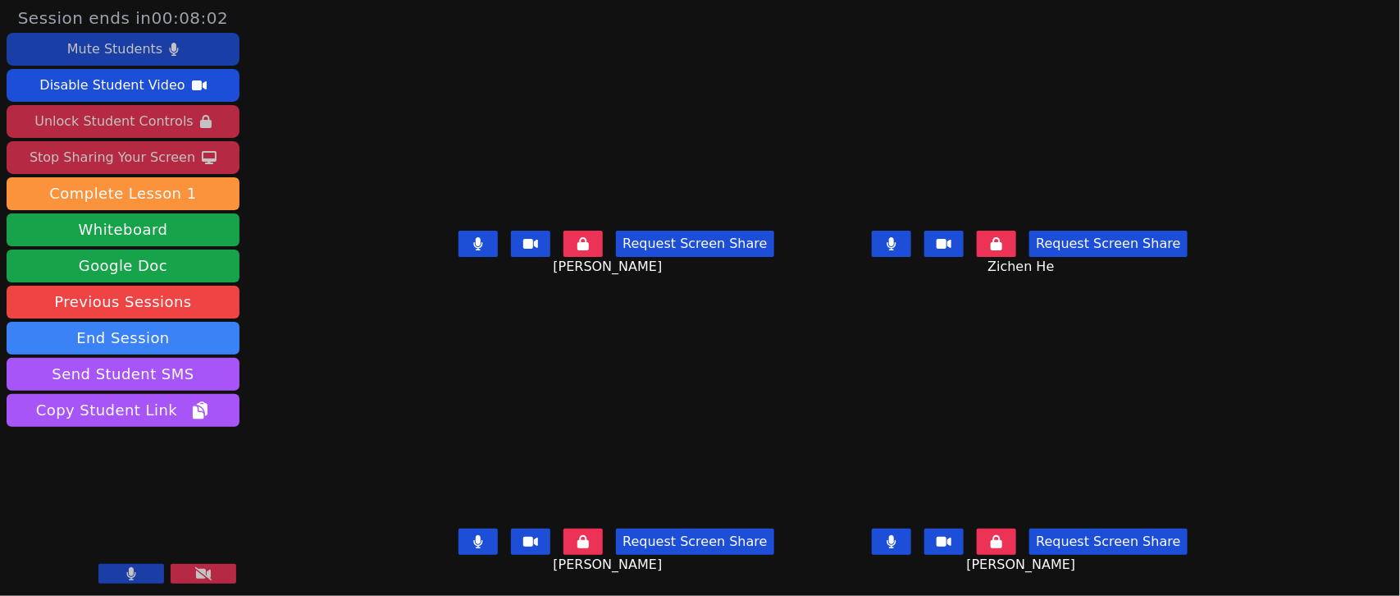
click at [129, 43] on div "Mute Students" at bounding box center [114, 49] width 95 height 26
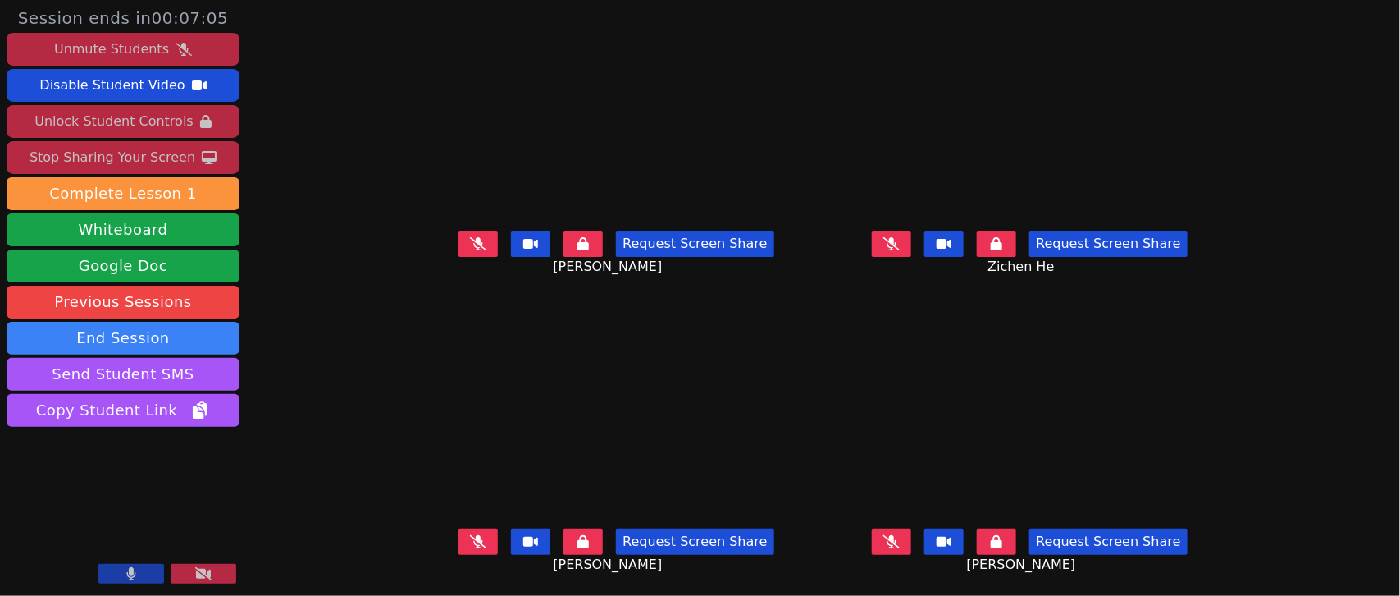
click at [470, 248] on icon at bounding box center [478, 243] width 16 height 13
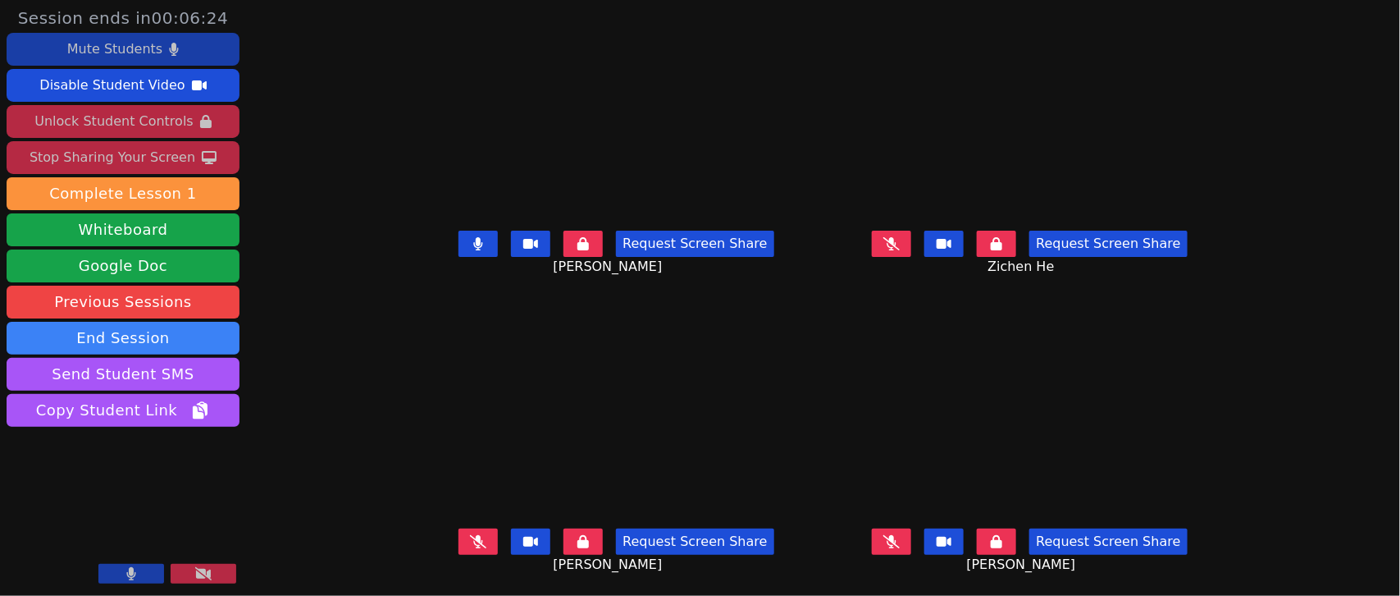
click at [459, 539] on button at bounding box center [478, 541] width 39 height 26
click at [468, 540] on button at bounding box center [478, 541] width 39 height 26
click at [473, 246] on icon at bounding box center [478, 243] width 10 height 13
click at [470, 538] on icon at bounding box center [478, 541] width 16 height 13
click at [470, 239] on icon at bounding box center [478, 243] width 16 height 13
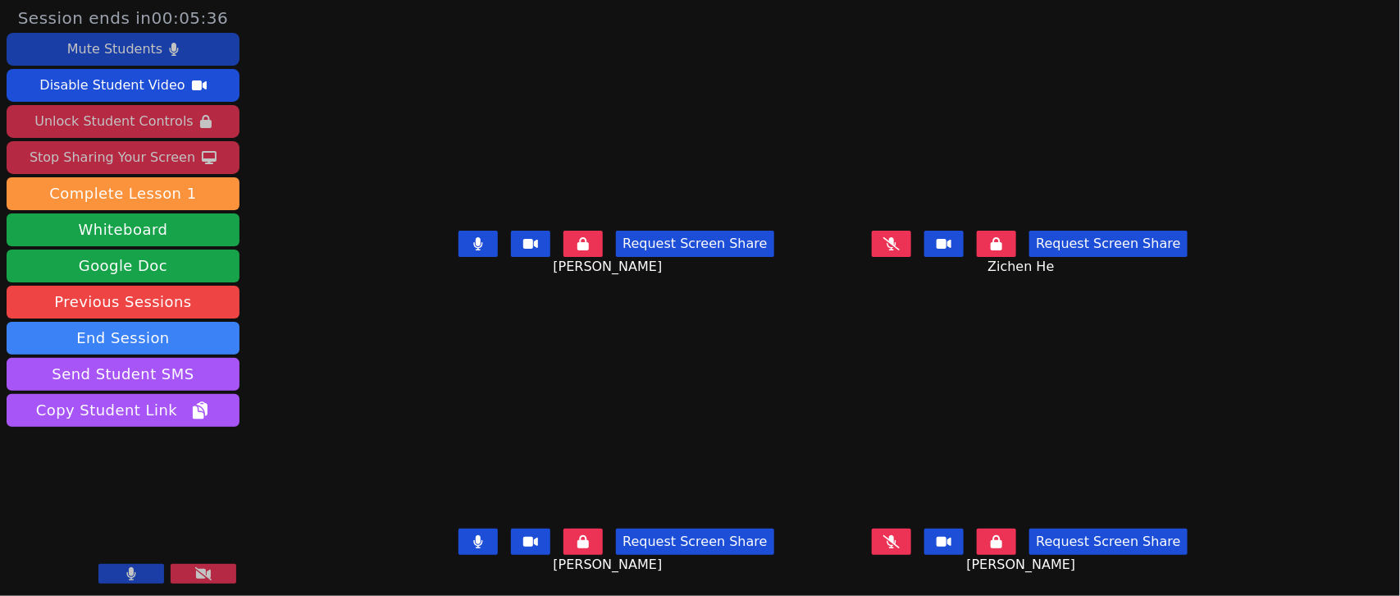
click at [459, 244] on button at bounding box center [478, 243] width 39 height 26
click at [477, 538] on button at bounding box center [478, 541] width 39 height 26
click at [900, 541] on icon at bounding box center [891, 541] width 16 height 13
click at [470, 247] on icon at bounding box center [478, 243] width 16 height 13
click at [900, 246] on icon at bounding box center [891, 243] width 16 height 13
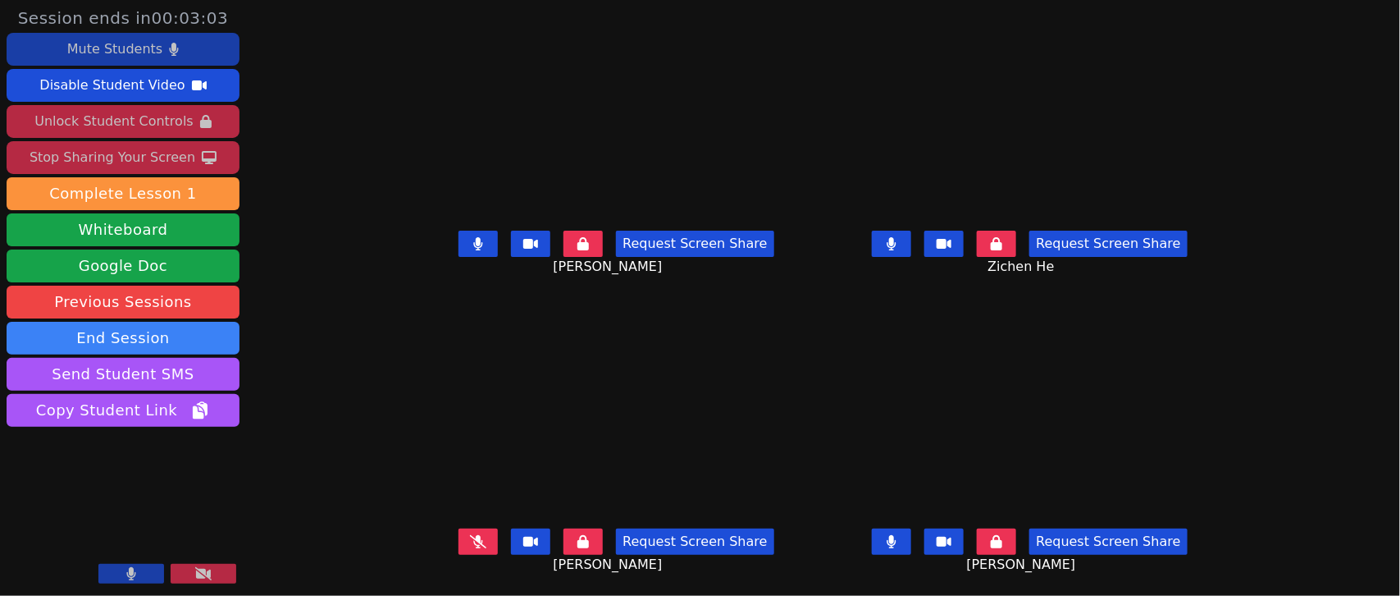
click at [470, 540] on icon at bounding box center [478, 541] width 16 height 13
click at [459, 240] on button at bounding box center [478, 243] width 39 height 26
click at [897, 242] on icon at bounding box center [892, 243] width 10 height 13
click at [911, 538] on button at bounding box center [891, 541] width 39 height 26
click at [465, 539] on button at bounding box center [478, 541] width 39 height 26
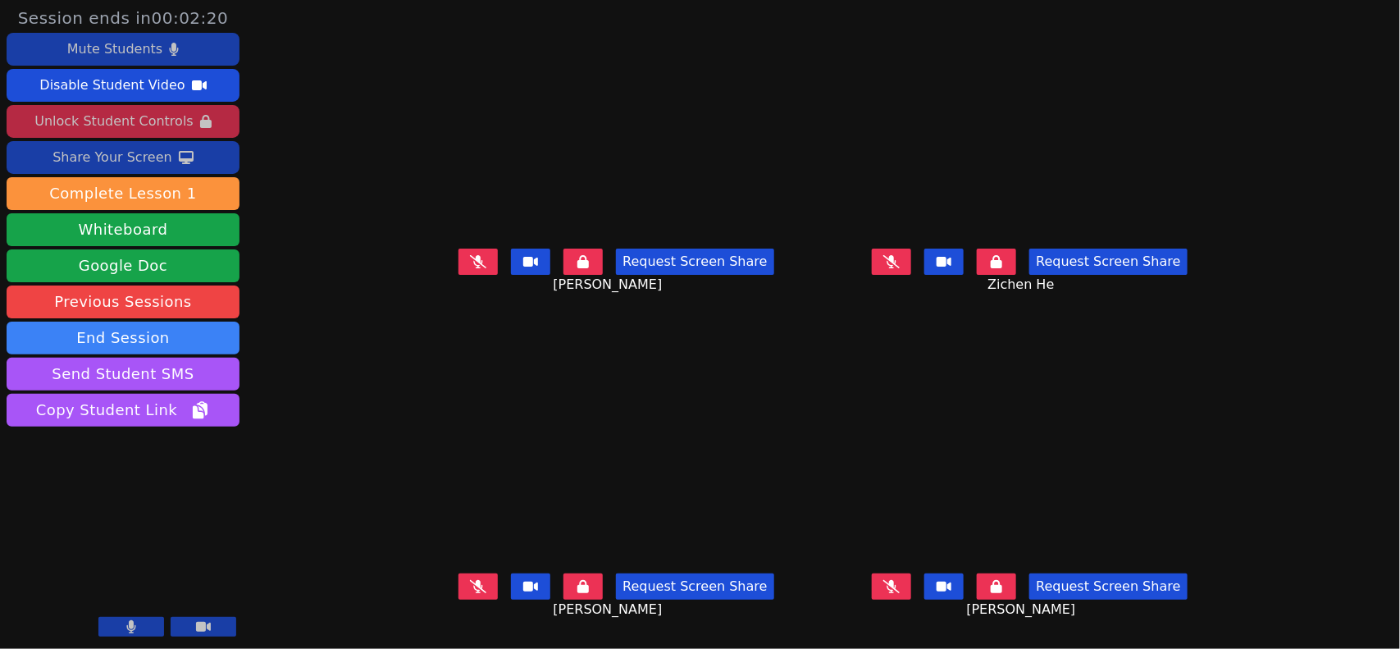
click at [459, 265] on button at bounding box center [478, 262] width 39 height 26
click at [900, 265] on icon at bounding box center [891, 261] width 16 height 13
click at [900, 593] on icon at bounding box center [891, 586] width 16 height 13
click at [470, 591] on icon at bounding box center [478, 586] width 16 height 13
click at [911, 268] on button at bounding box center [891, 262] width 39 height 26
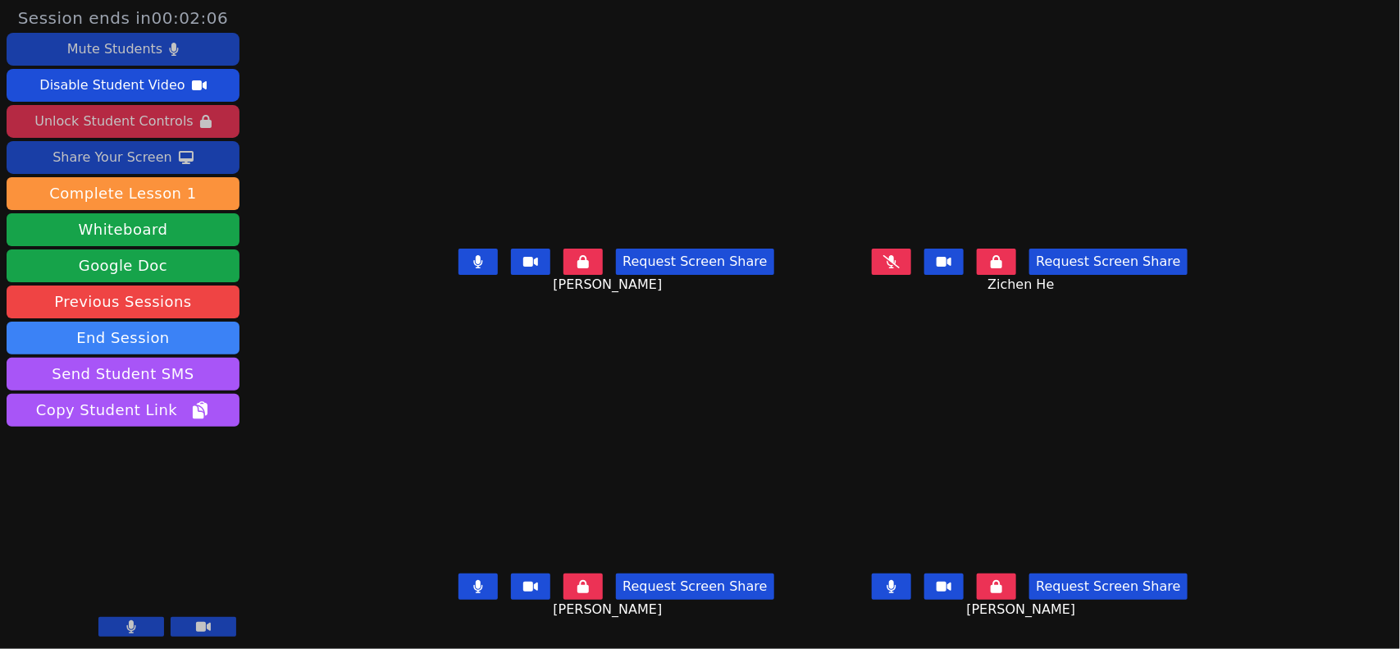
click at [911, 585] on button at bounding box center [891, 586] width 39 height 26
click at [459, 596] on button at bounding box center [478, 586] width 39 height 26
click at [459, 600] on button at bounding box center [478, 586] width 39 height 26
click at [911, 268] on button at bounding box center [891, 262] width 39 height 26
click at [900, 587] on icon at bounding box center [891, 586] width 16 height 13
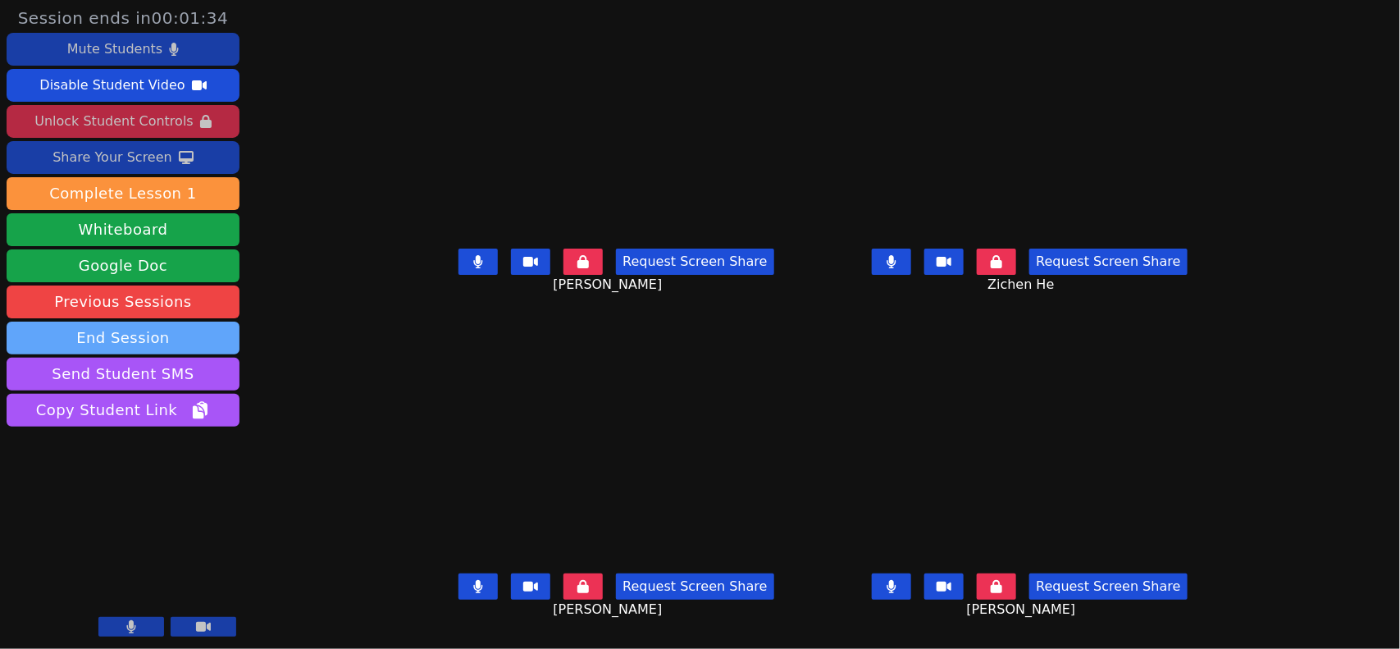
click at [199, 345] on button "End Session" at bounding box center [123, 338] width 233 height 33
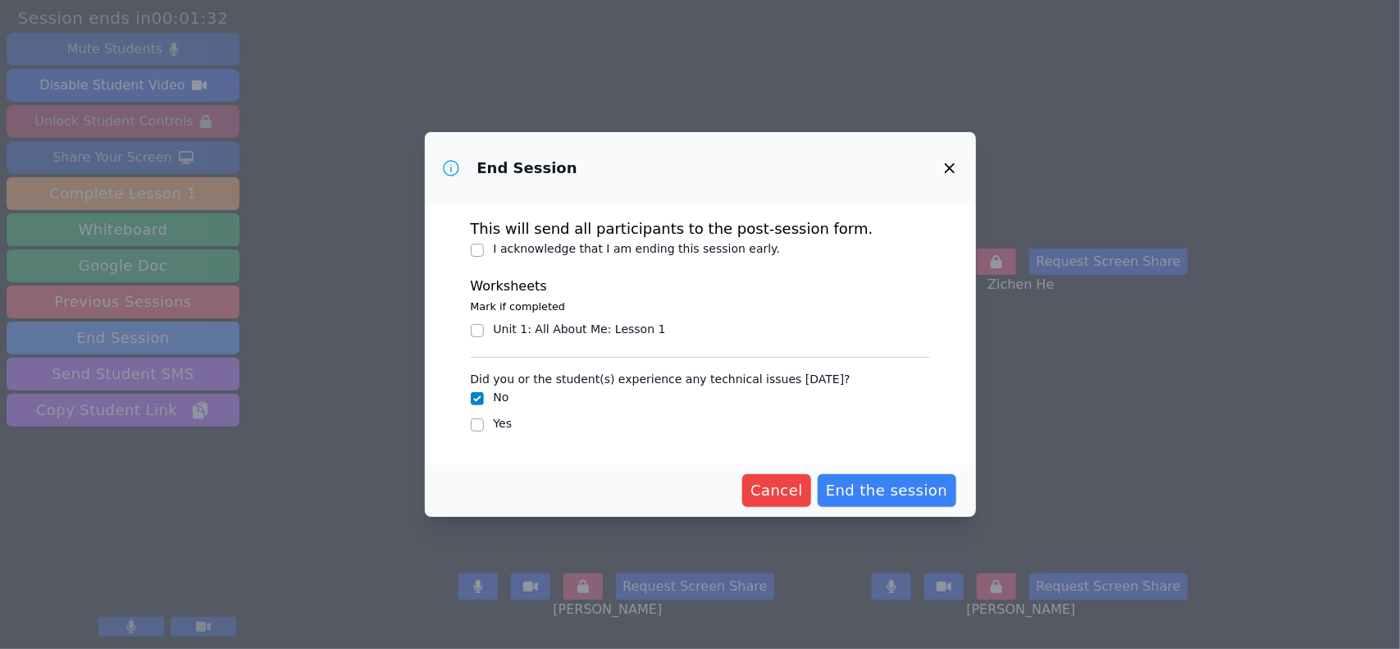
click at [608, 243] on label "I acknowledge that I am ending this session early." at bounding box center [637, 248] width 287 height 13
click at [484, 244] on input "I acknowledge that I am ending this session early." at bounding box center [477, 250] width 13 height 13
checkbox input "true"
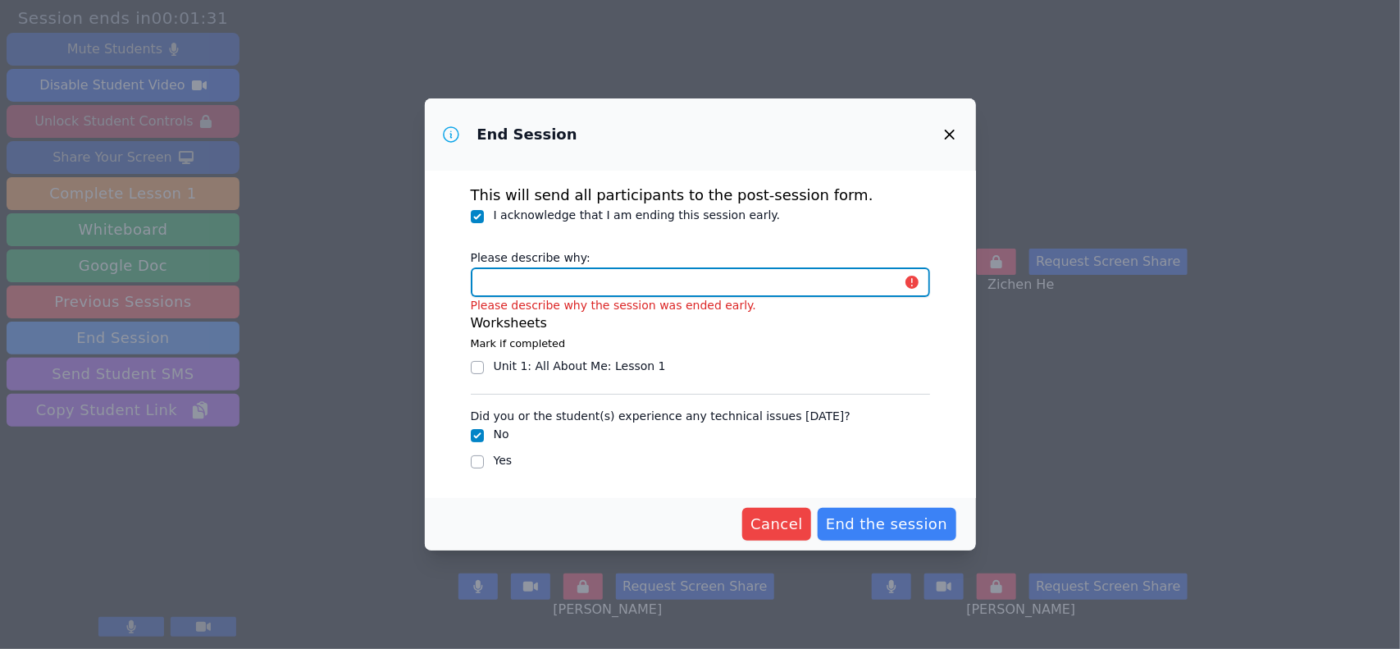
click at [633, 295] on input "Please describe why:" at bounding box center [700, 282] width 459 height 30
type input "back to"
